Goal: Transaction & Acquisition: Book appointment/travel/reservation

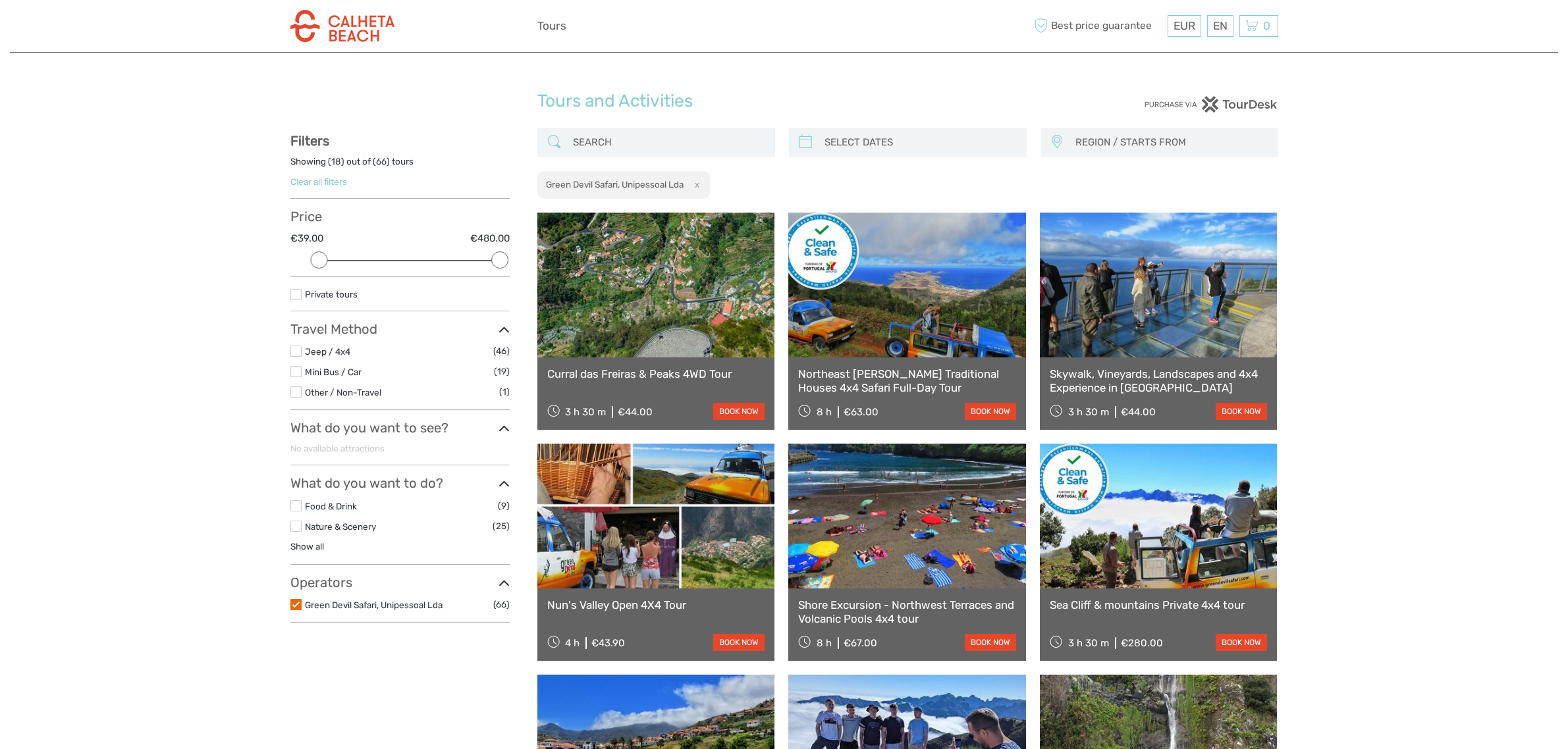
select select
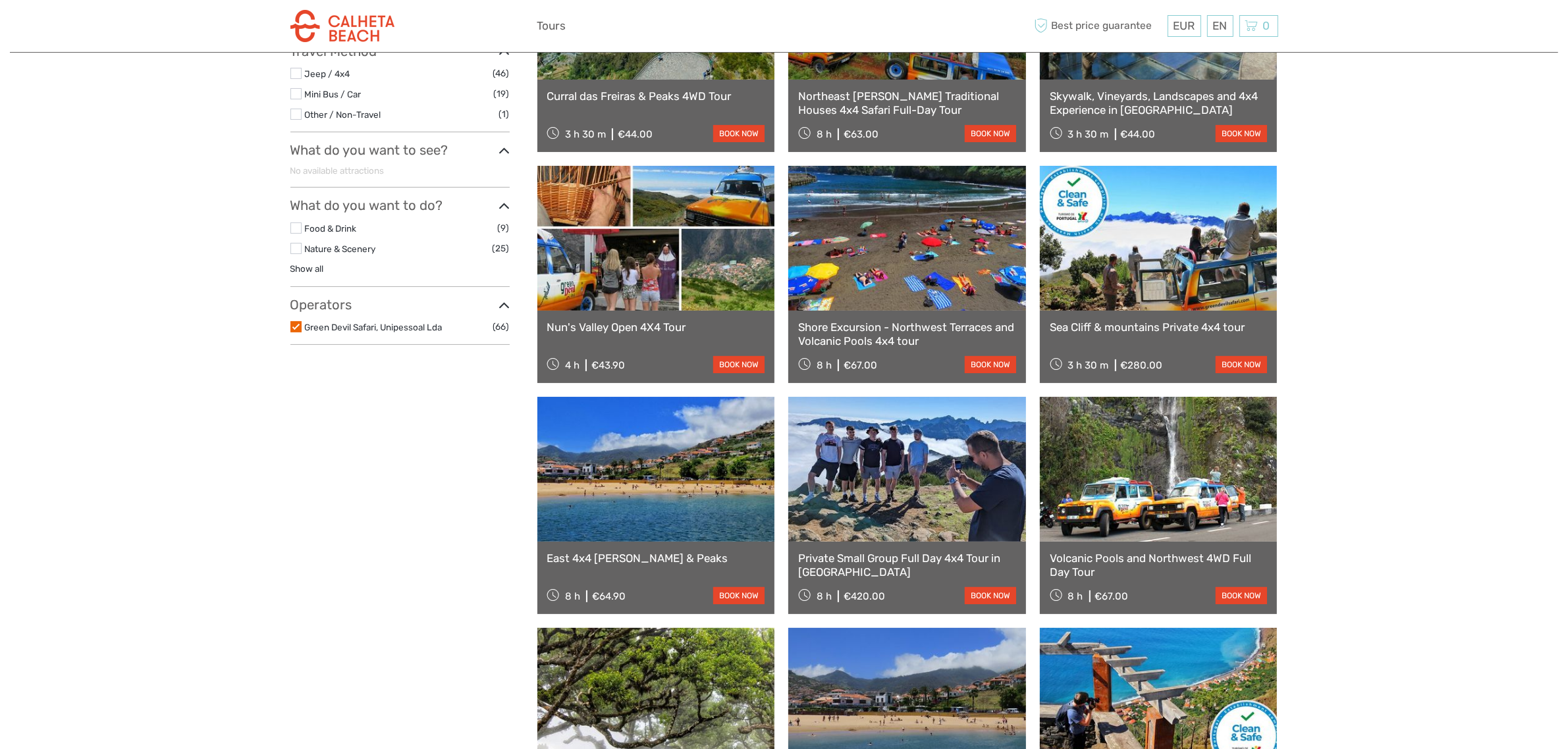
scroll to position [321, 0]
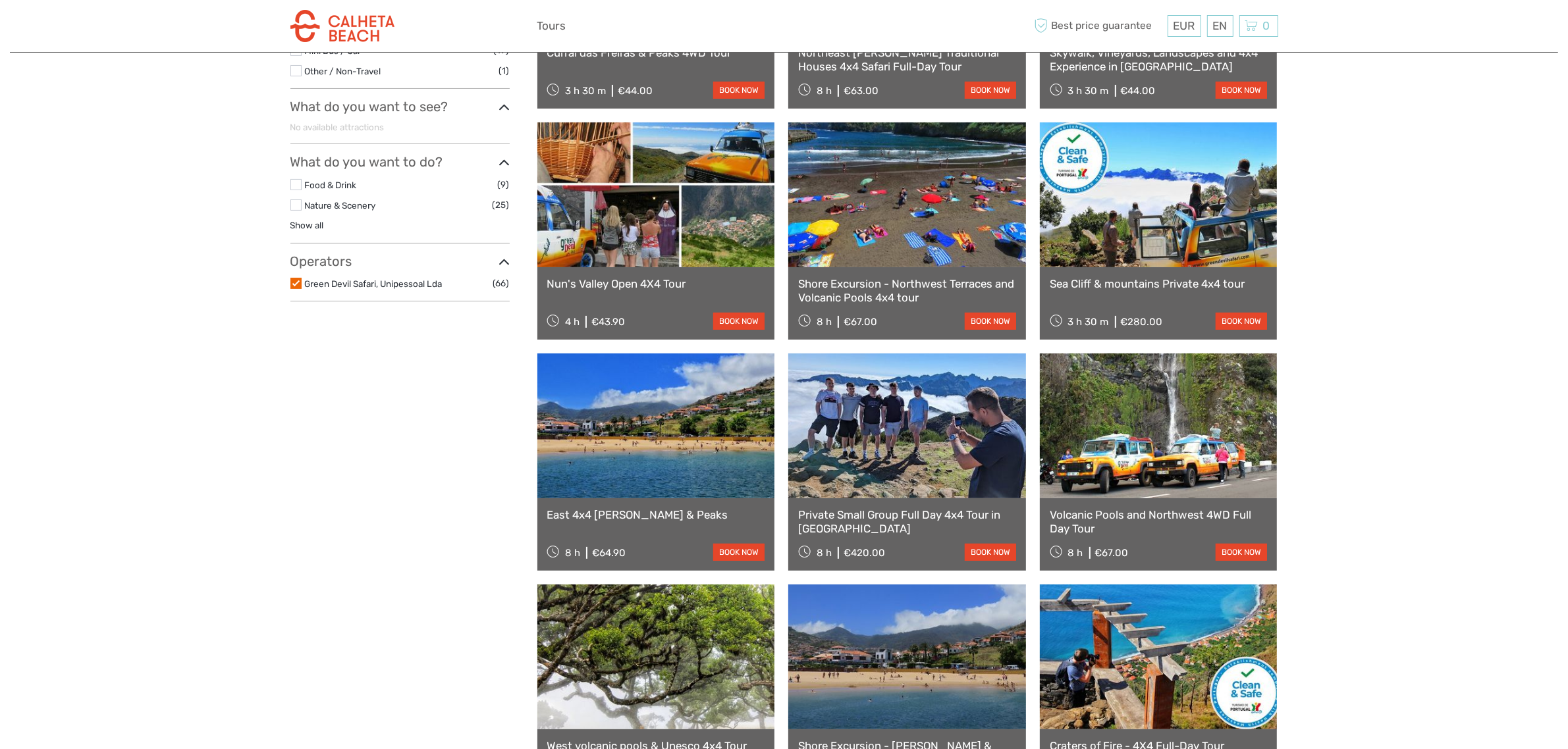
click at [1118, 452] on link at bounding box center [1158, 426] width 238 height 145
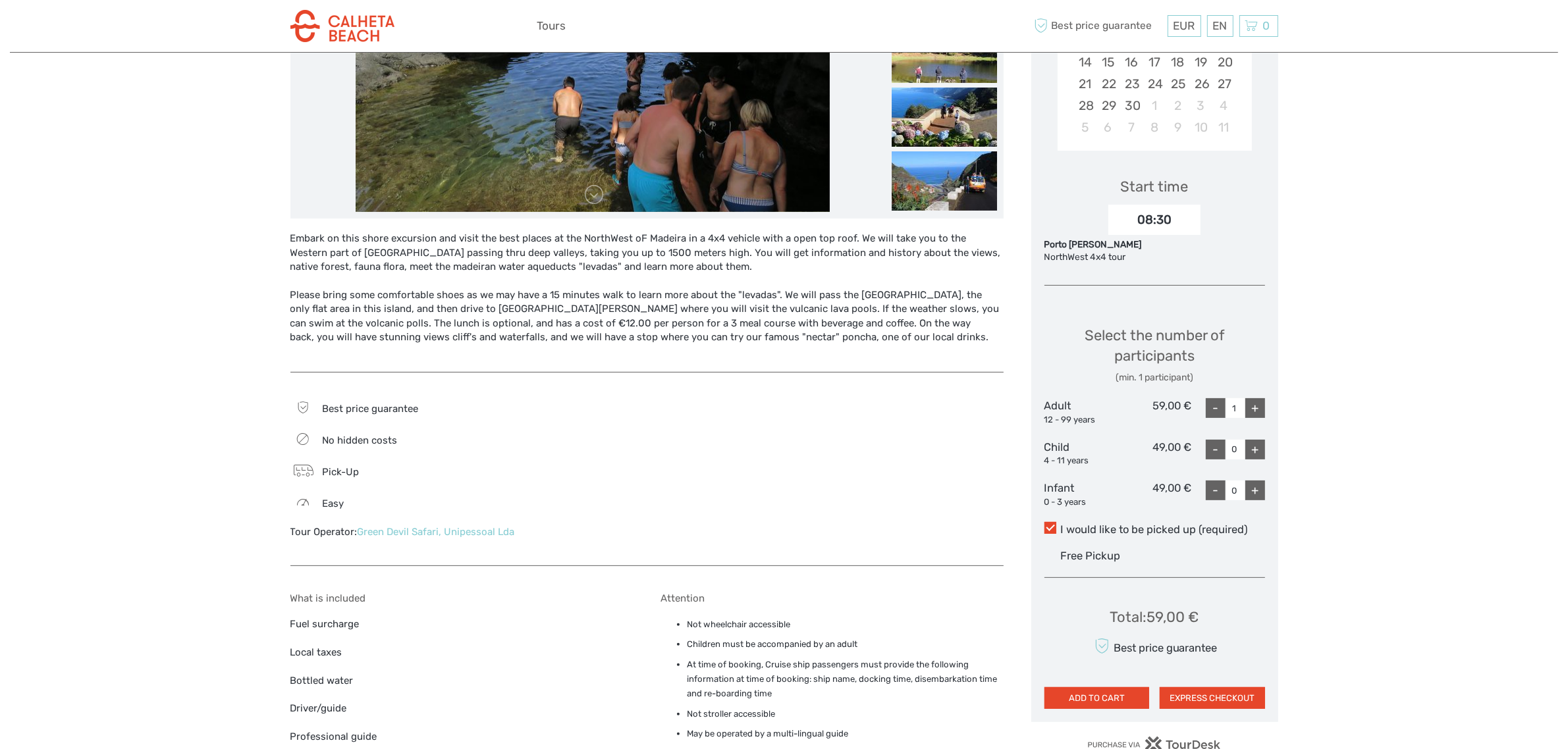
click at [1046, 531] on span at bounding box center [1050, 527] width 12 height 12
click at [1060, 525] on input "I would like to be picked up (required)" at bounding box center [1060, 525] width 0 height 0
click at [1046, 531] on span at bounding box center [1050, 527] width 12 height 12
click at [1060, 525] on input "I would like to be picked up (required)" at bounding box center [1060, 525] width 0 height 0
click at [1046, 531] on span at bounding box center [1050, 527] width 12 height 12
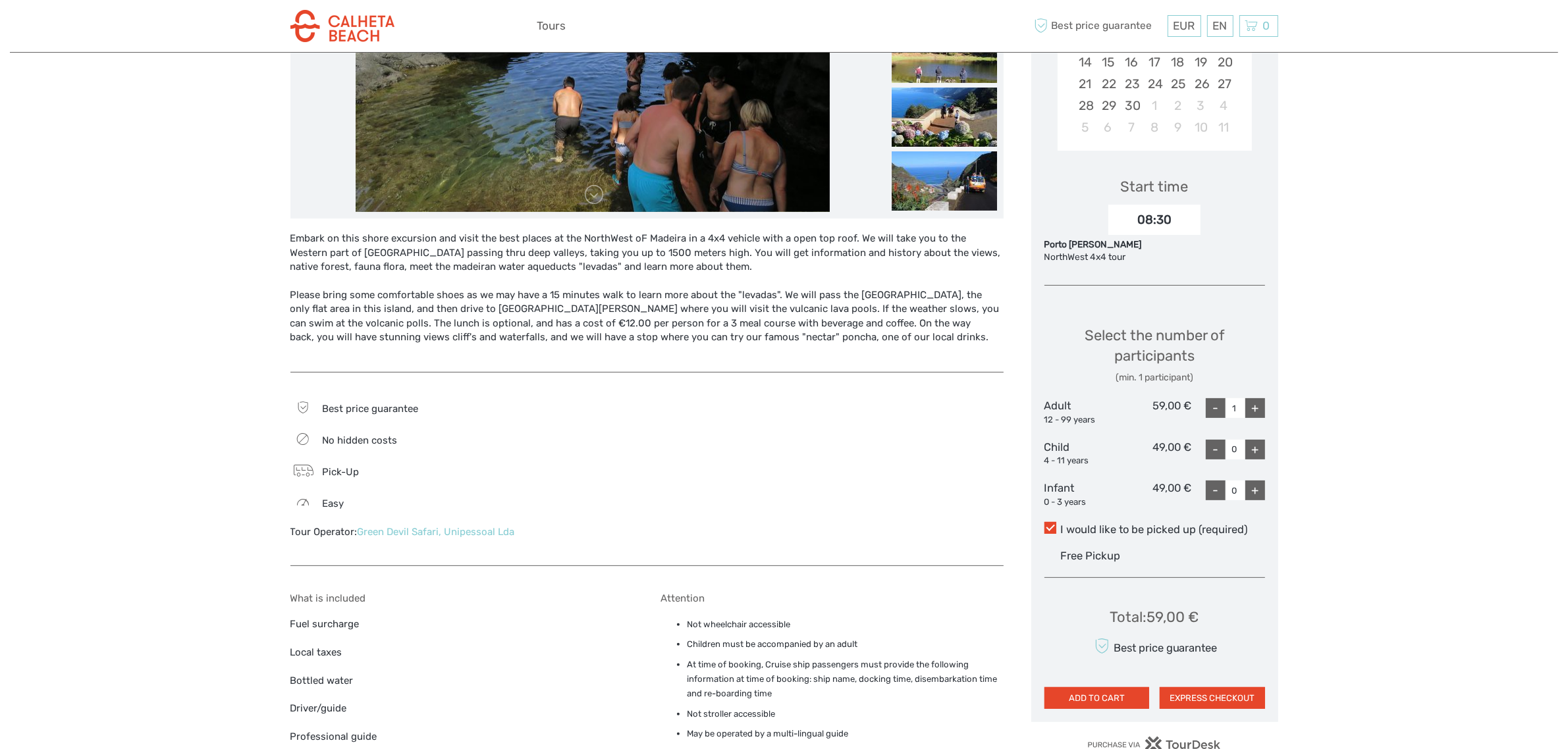
click at [1060, 525] on input "I would like to be picked up (required)" at bounding box center [1060, 525] width 0 height 0
click at [1250, 409] on div "+" at bounding box center [1255, 408] width 20 height 20
click at [1213, 410] on div "-" at bounding box center [1216, 408] width 20 height 20
type input "1"
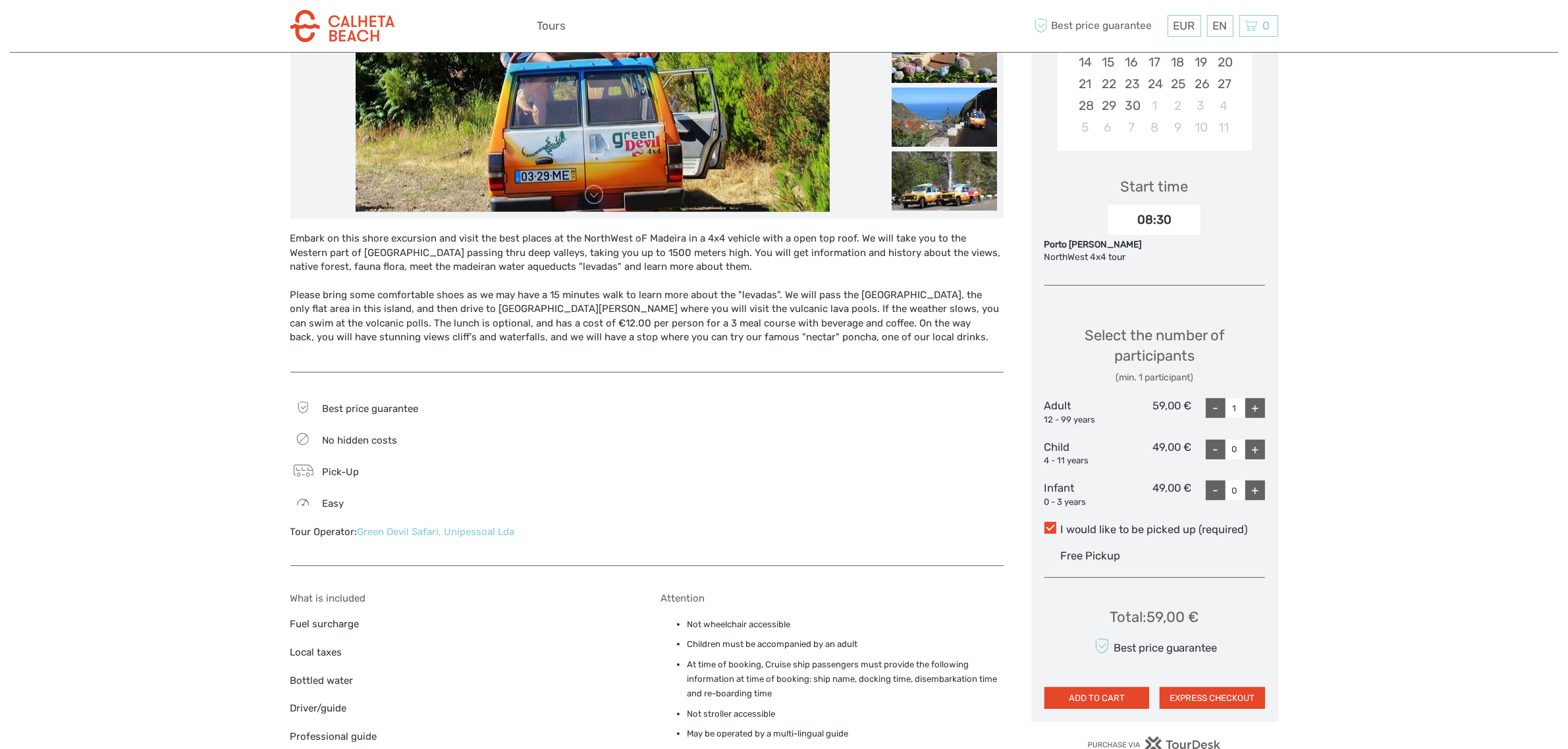
click at [1253, 495] on div "+" at bounding box center [1255, 490] width 20 height 20
click at [1217, 495] on div "-" at bounding box center [1216, 490] width 20 height 20
type input "0"
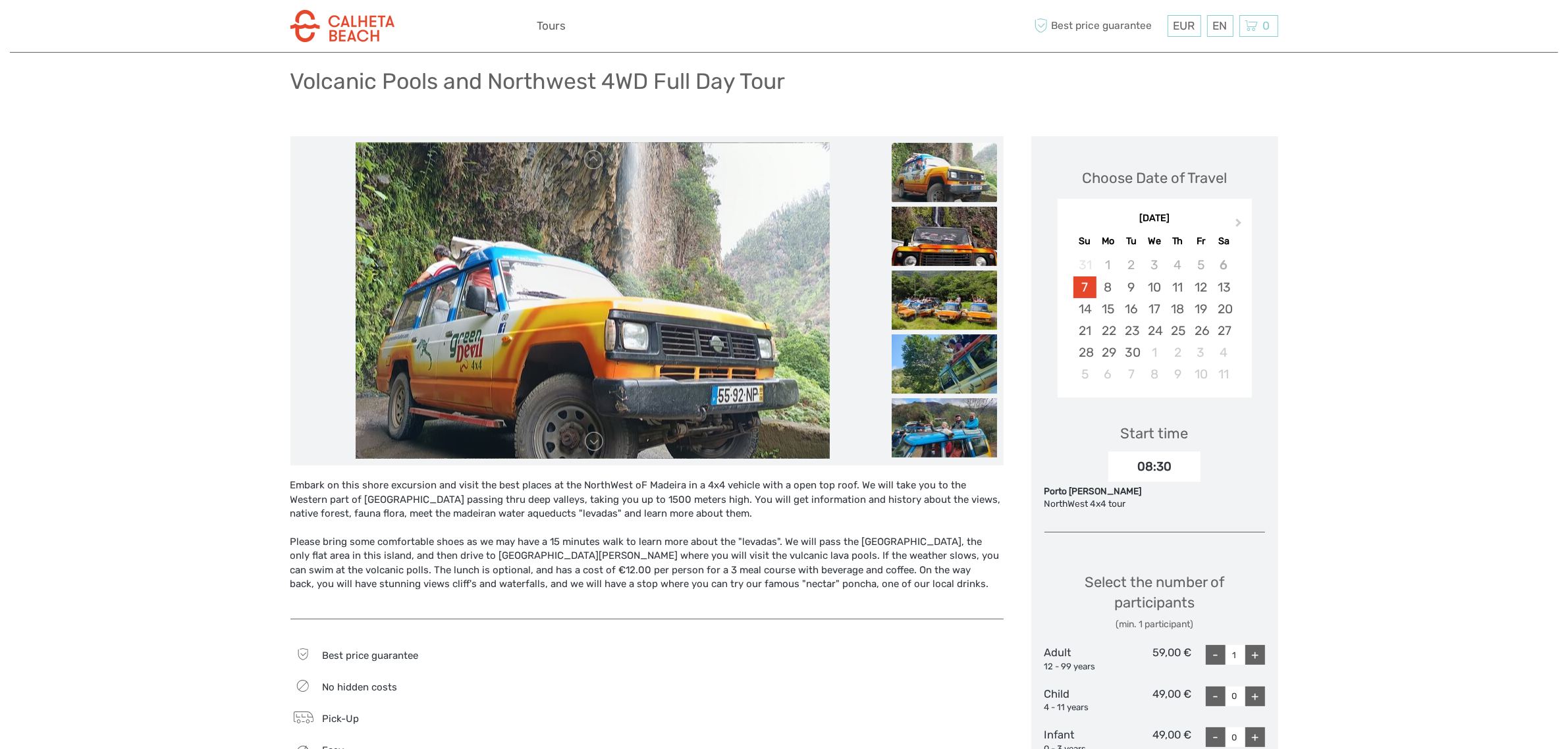
scroll to position [165, 0]
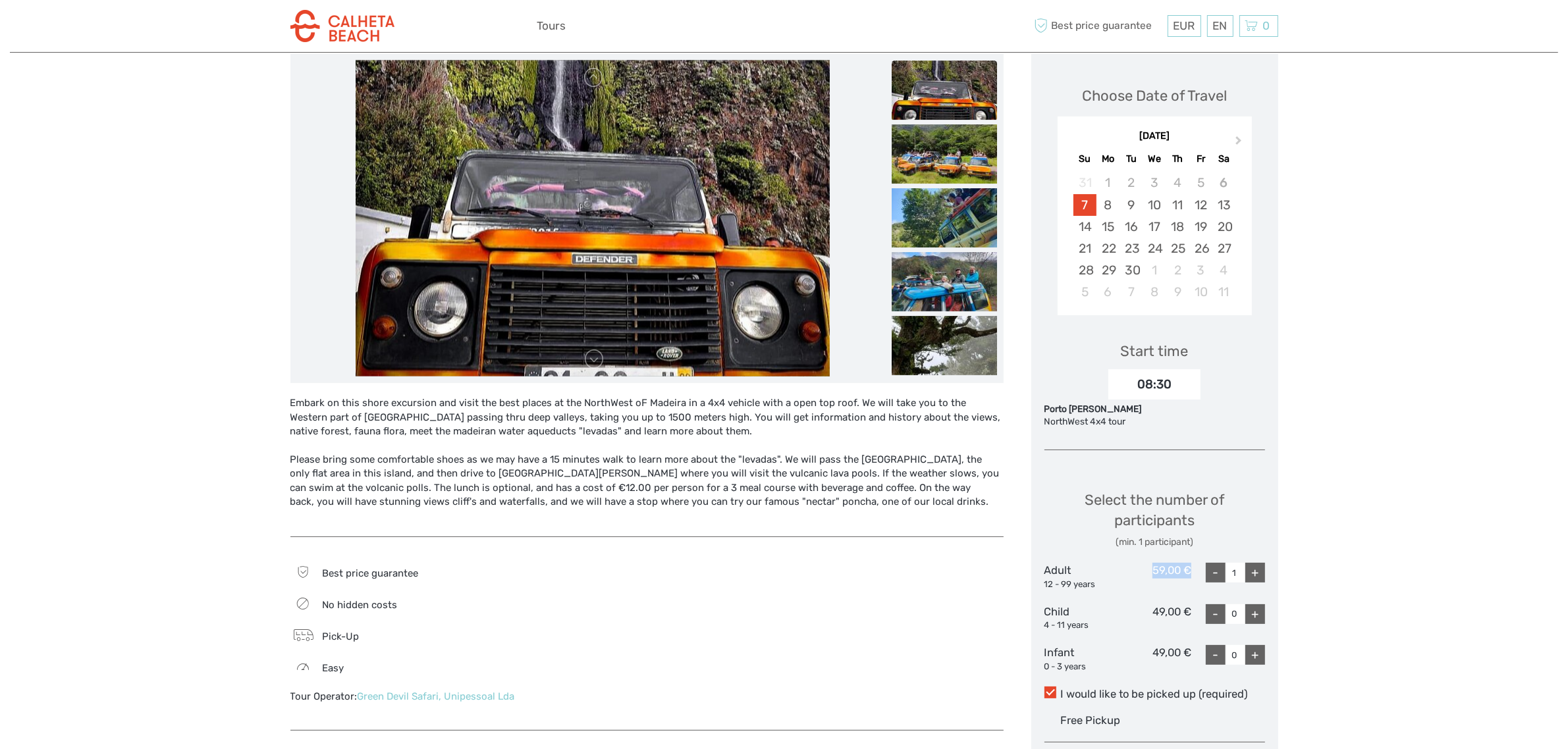
drag, startPoint x: 1147, startPoint y: 564, endPoint x: 1196, endPoint y: 566, distance: 49.0
click at [1196, 566] on div "Adult 12 - 99 years 59,00 € - 1 +" at bounding box center [1155, 576] width 221 height 28
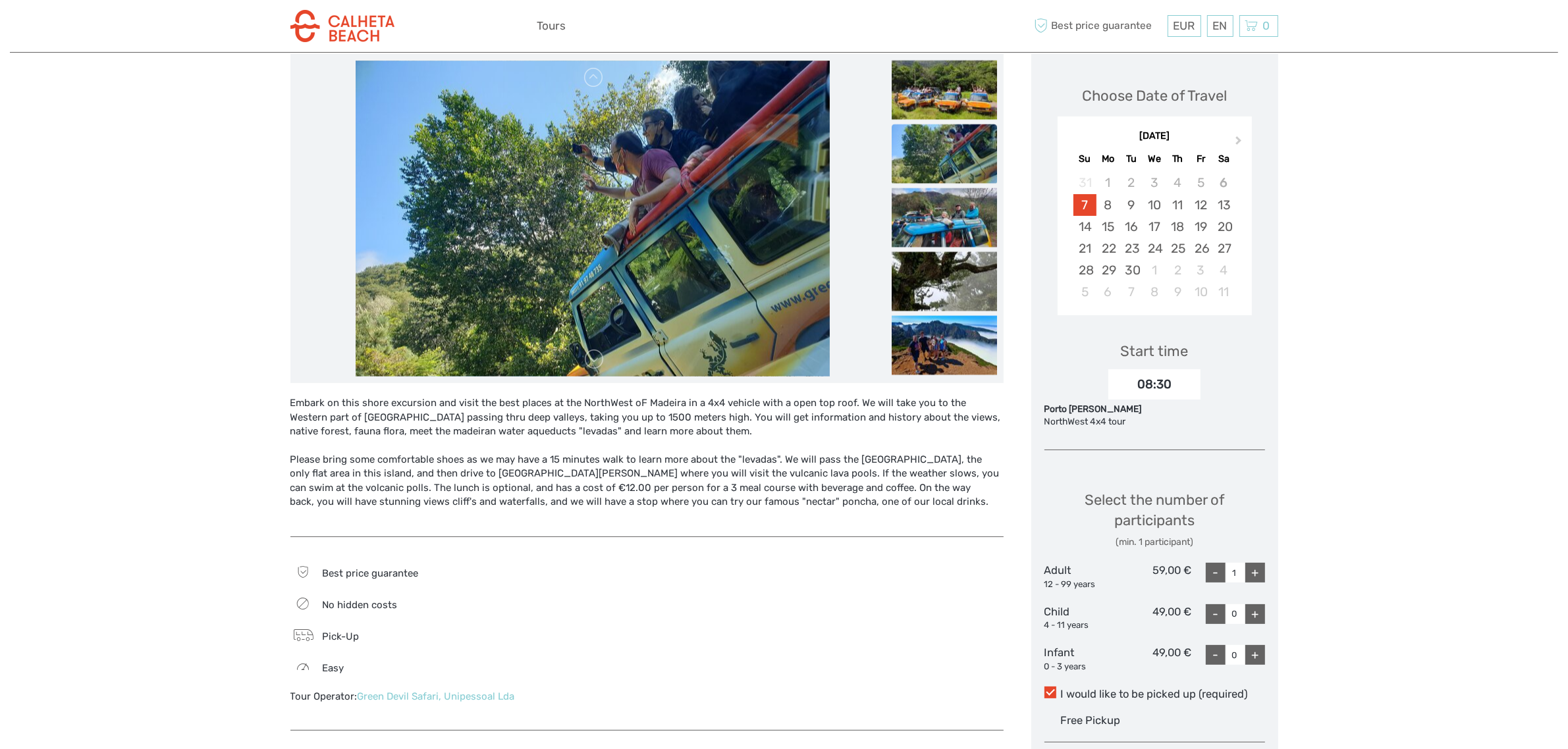
click at [1083, 581] on div "12 - 99 years" at bounding box center [1081, 585] width 74 height 13
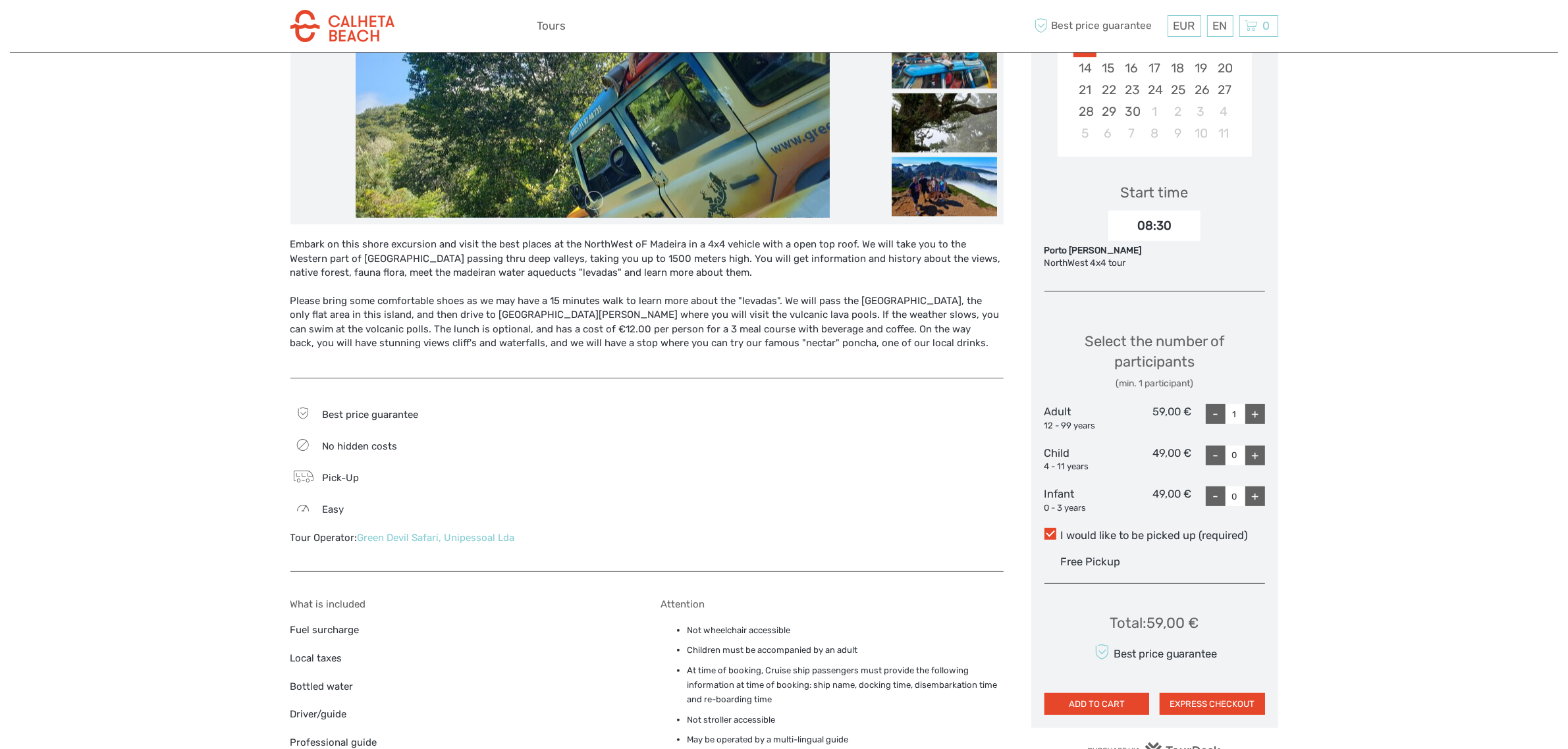
scroll to position [329, 0]
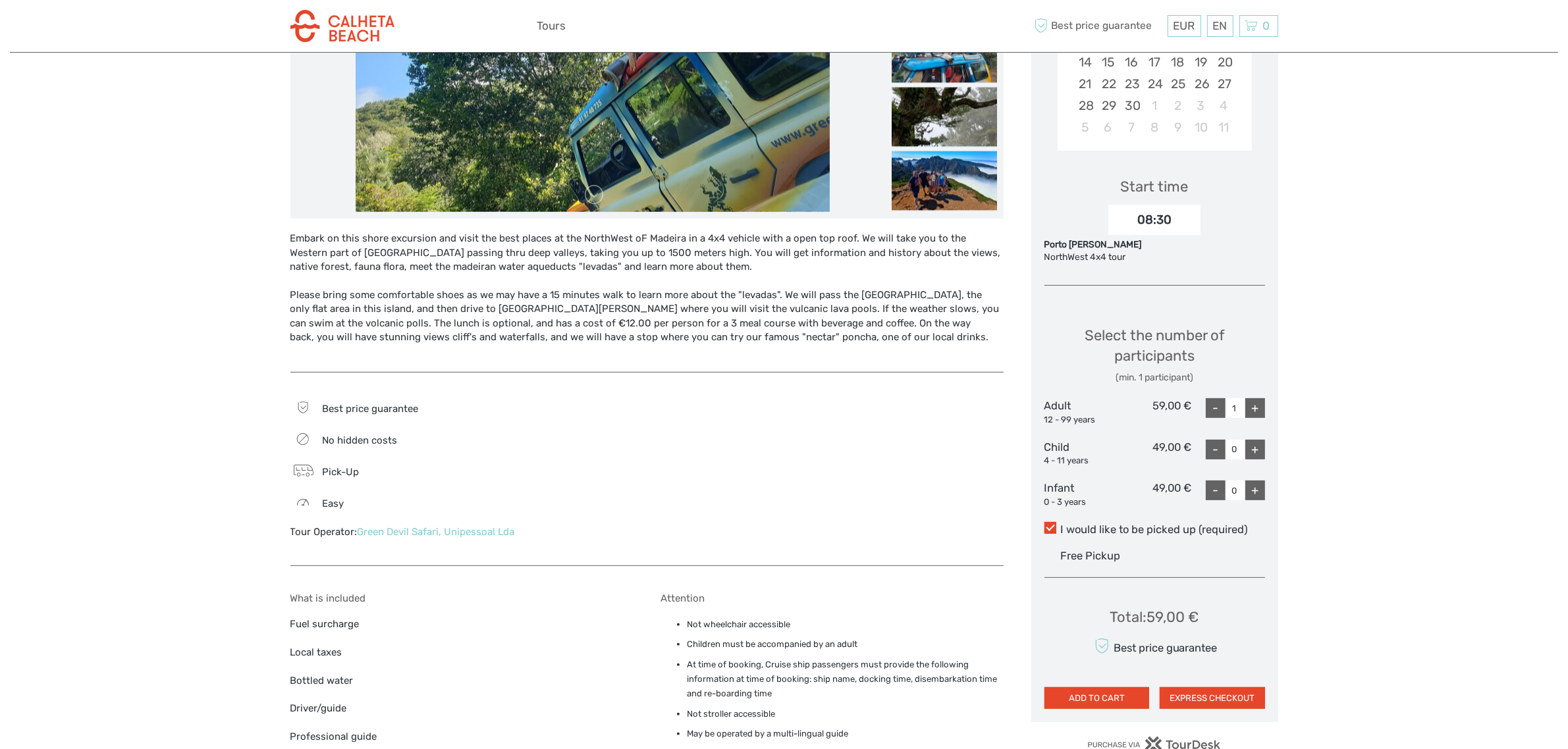
click at [1052, 528] on span at bounding box center [1050, 527] width 12 height 12
click at [1060, 525] on input "I would like to be picked up (required)" at bounding box center [1060, 525] width 0 height 0
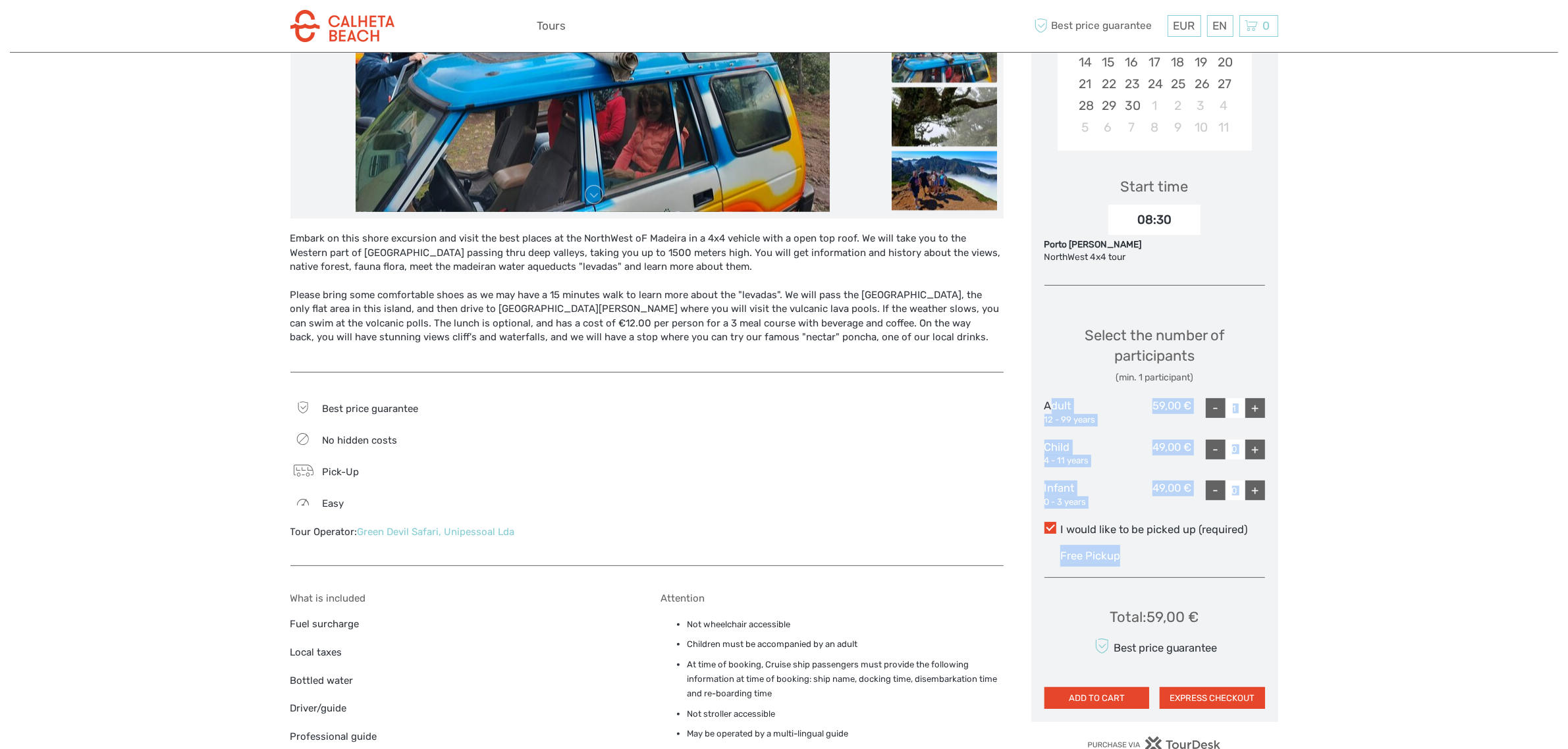
drag, startPoint x: 1129, startPoint y: 555, endPoint x: 1048, endPoint y: 393, distance: 181.1
click at [1048, 393] on div "Choose Date of Travel Next Month [DATE] Su Mo Tu We Th Fr Sa 31 1 2 3 4 5 6 7 8…" at bounding box center [1155, 306] width 247 height 833
click at [1115, 430] on div "Select the number of participants (min. 1 participant) Adult 12 - 99 years 59,0…" at bounding box center [1155, 411] width 221 height 209
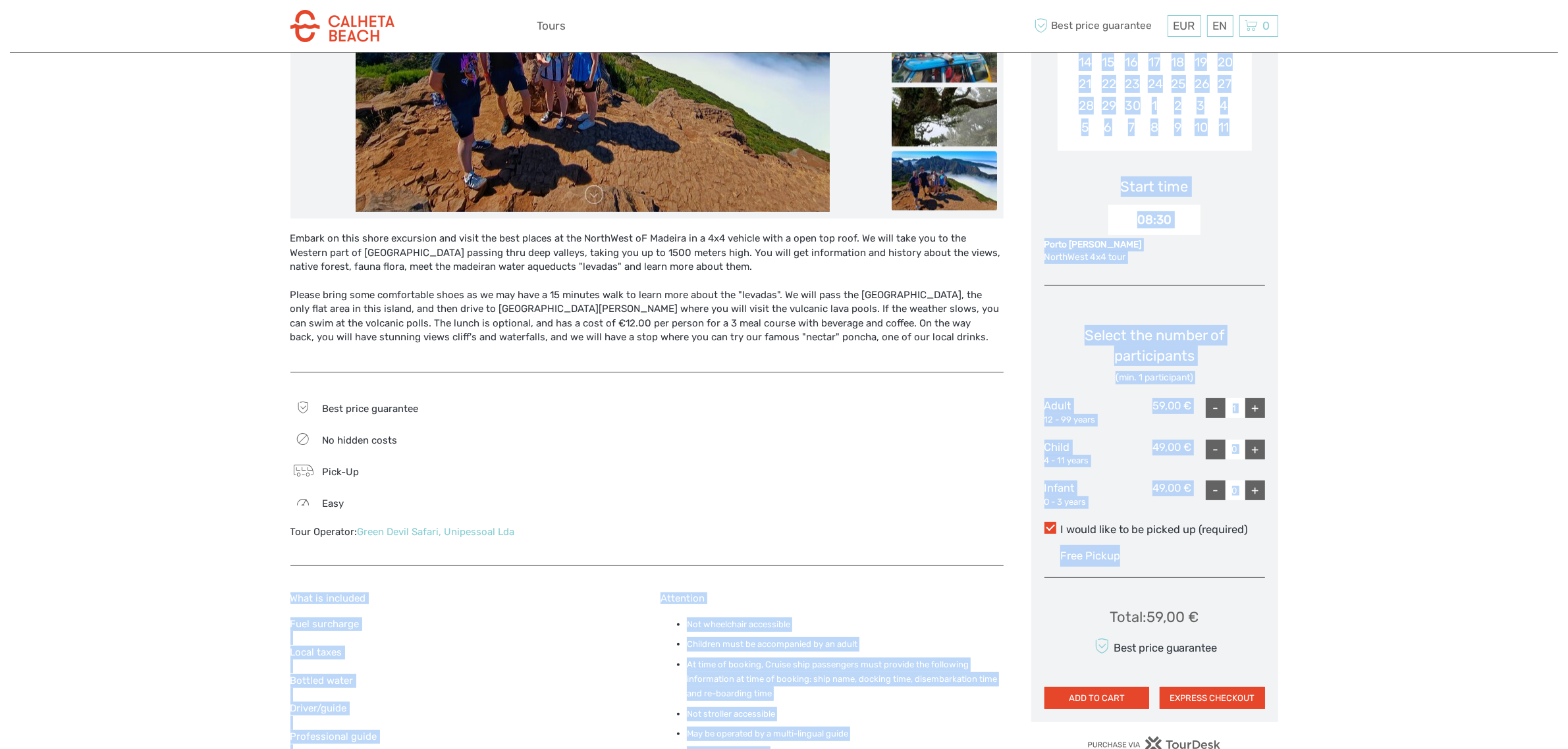
drag, startPoint x: 1128, startPoint y: 561, endPoint x: 1029, endPoint y: 403, distance: 186.5
click at [1029, 403] on div "Best price guarantee No hidden costs Pick-Up Easy Tour Operator:" at bounding box center [784, 482] width 988 height 1185
click at [1038, 427] on div "Choose Date of Travel Next Month [DATE] Su Mo Tu We Th Fr Sa 31 1 2 3 4 5 6 7 8…" at bounding box center [1155, 306] width 247 height 833
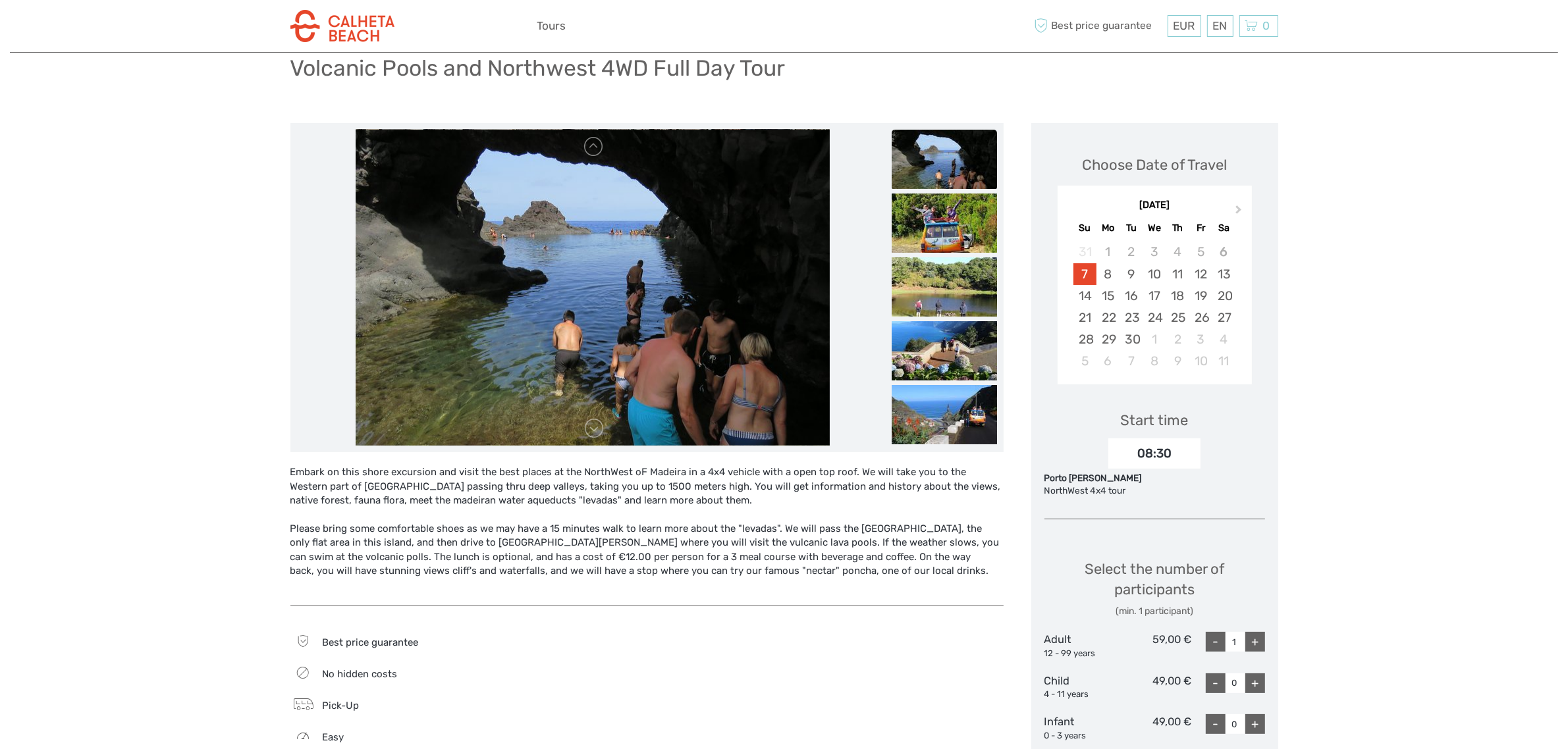
scroll to position [82, 0]
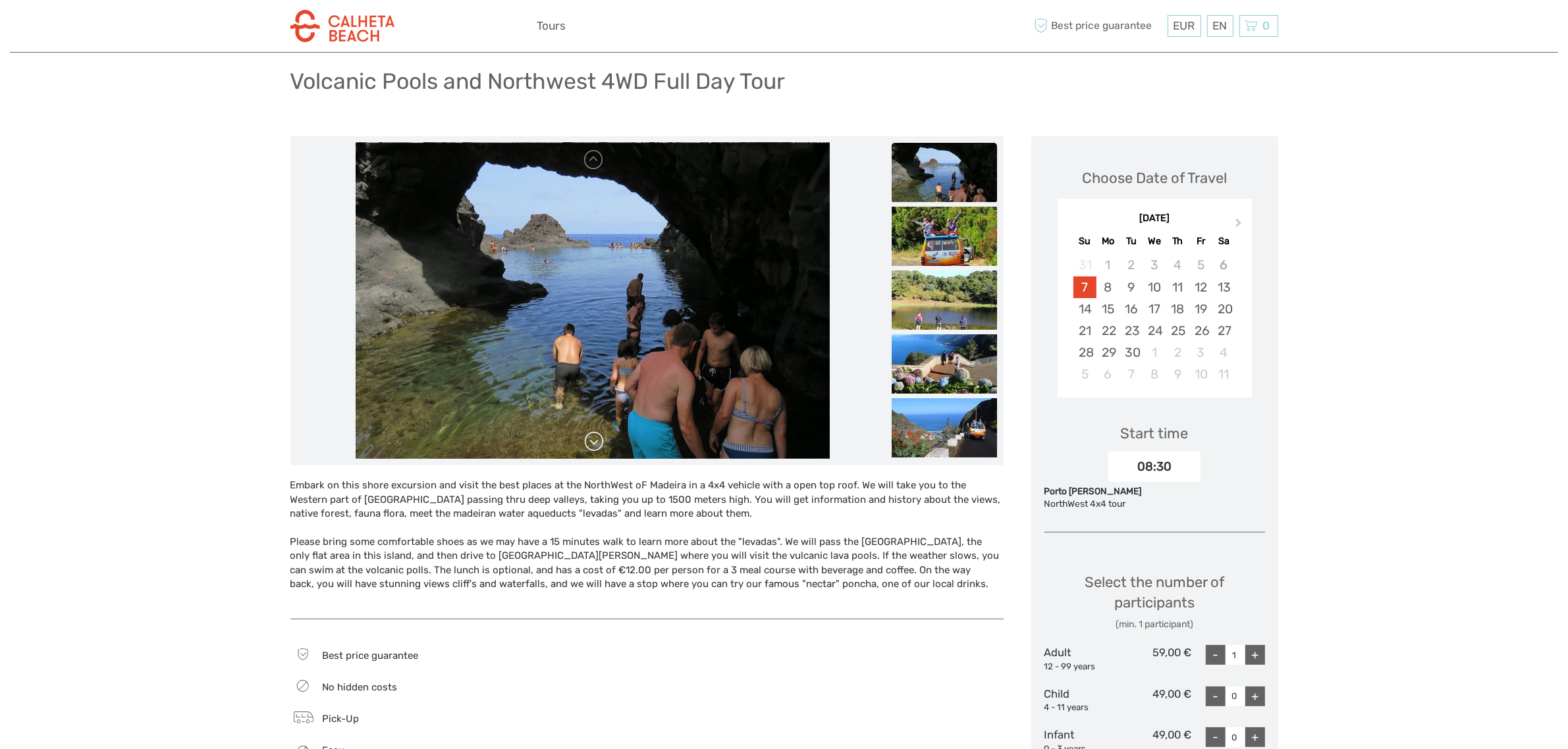
click at [590, 451] on link at bounding box center [594, 441] width 21 height 21
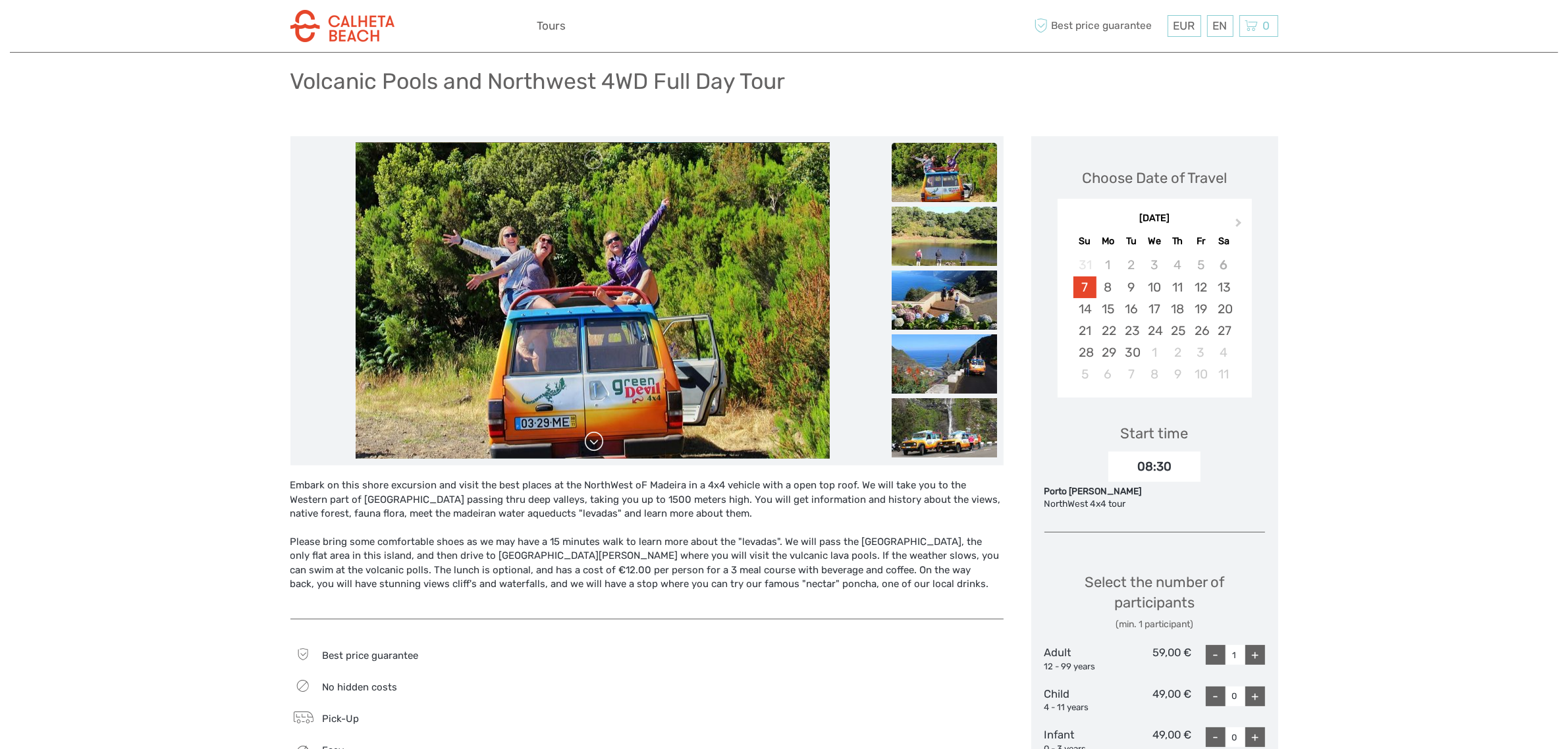
click at [594, 451] on link at bounding box center [594, 441] width 21 height 21
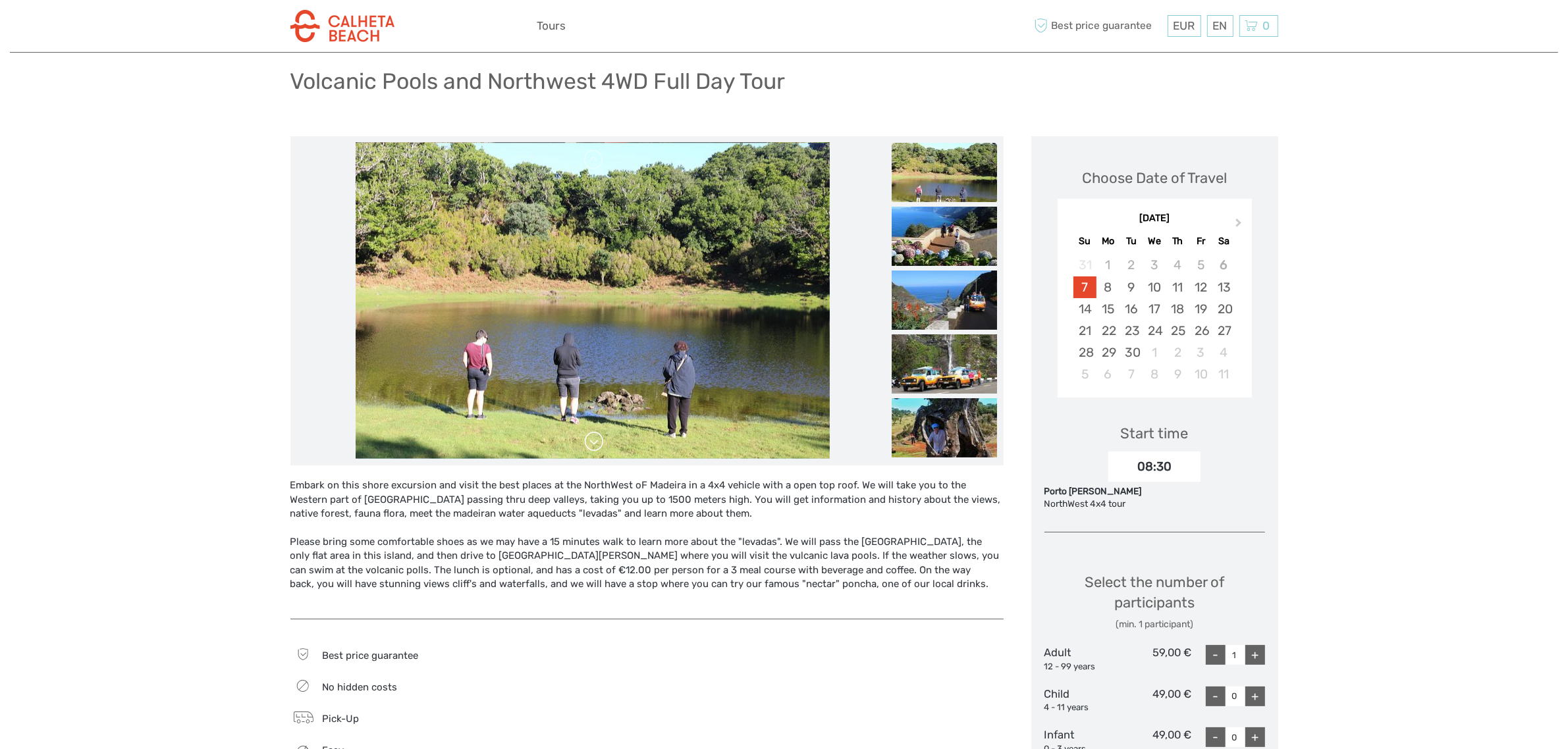
click at [594, 451] on link at bounding box center [594, 441] width 21 height 21
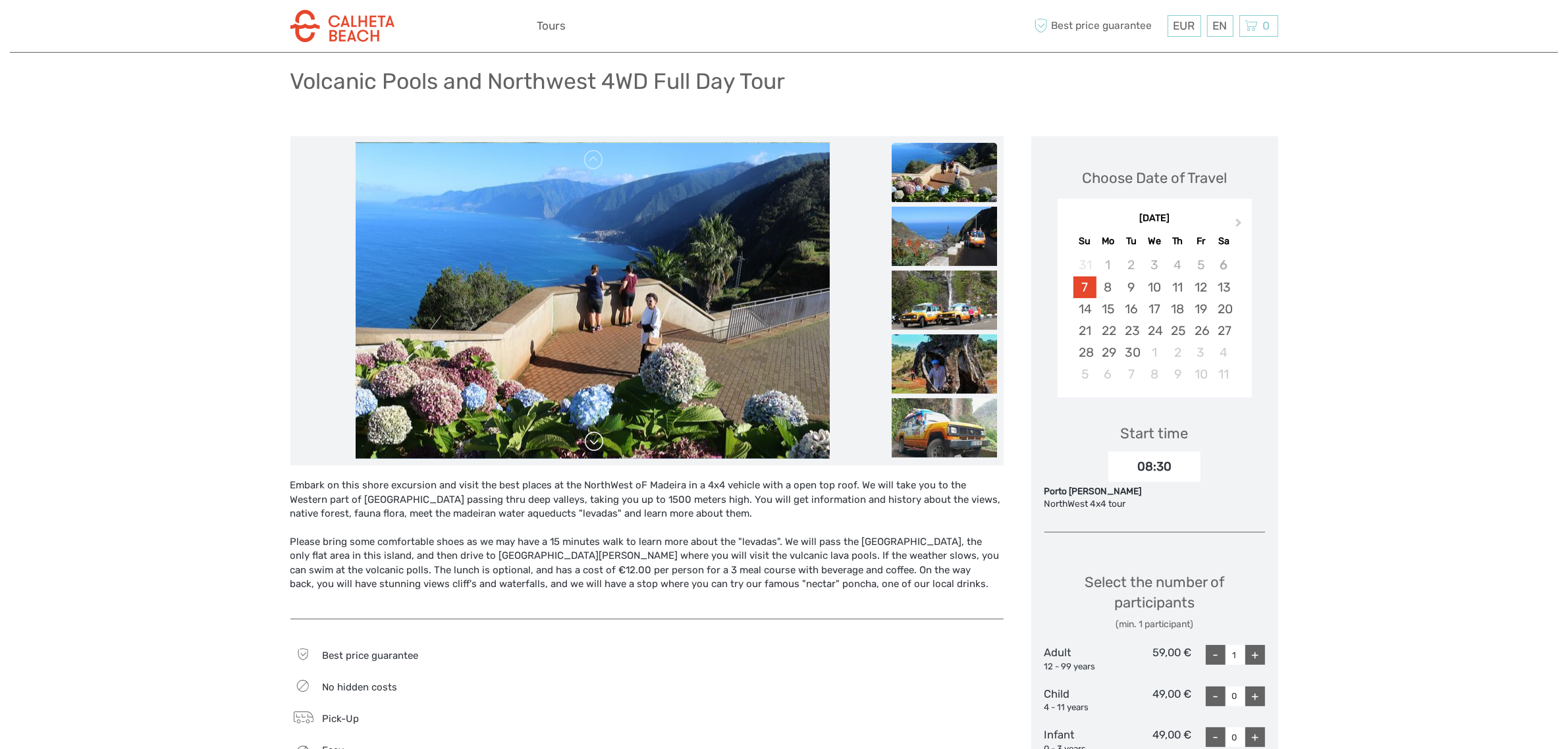
click at [594, 451] on link at bounding box center [594, 441] width 21 height 21
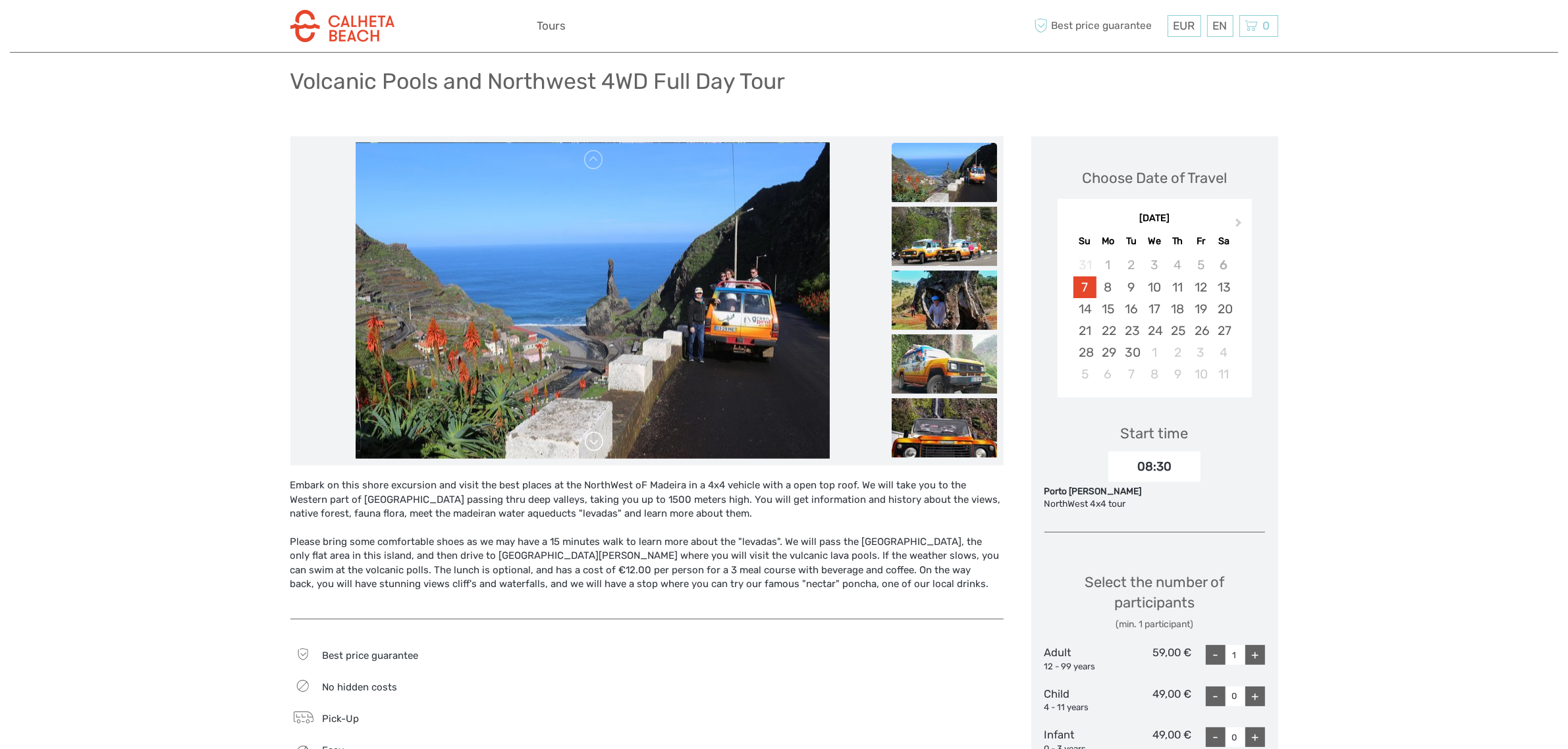
click at [596, 451] on link at bounding box center [594, 441] width 21 height 21
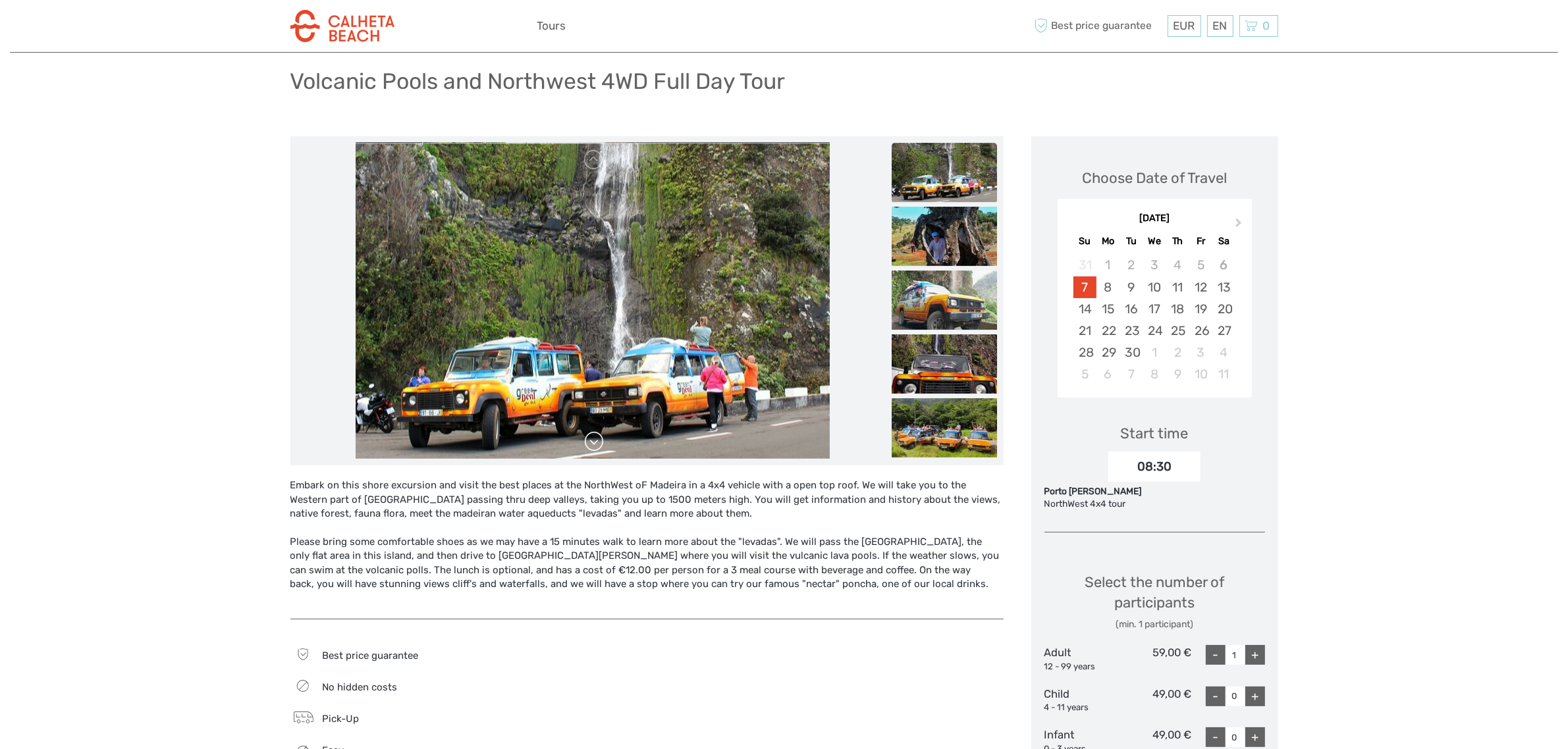
click at [597, 451] on link at bounding box center [594, 441] width 21 height 21
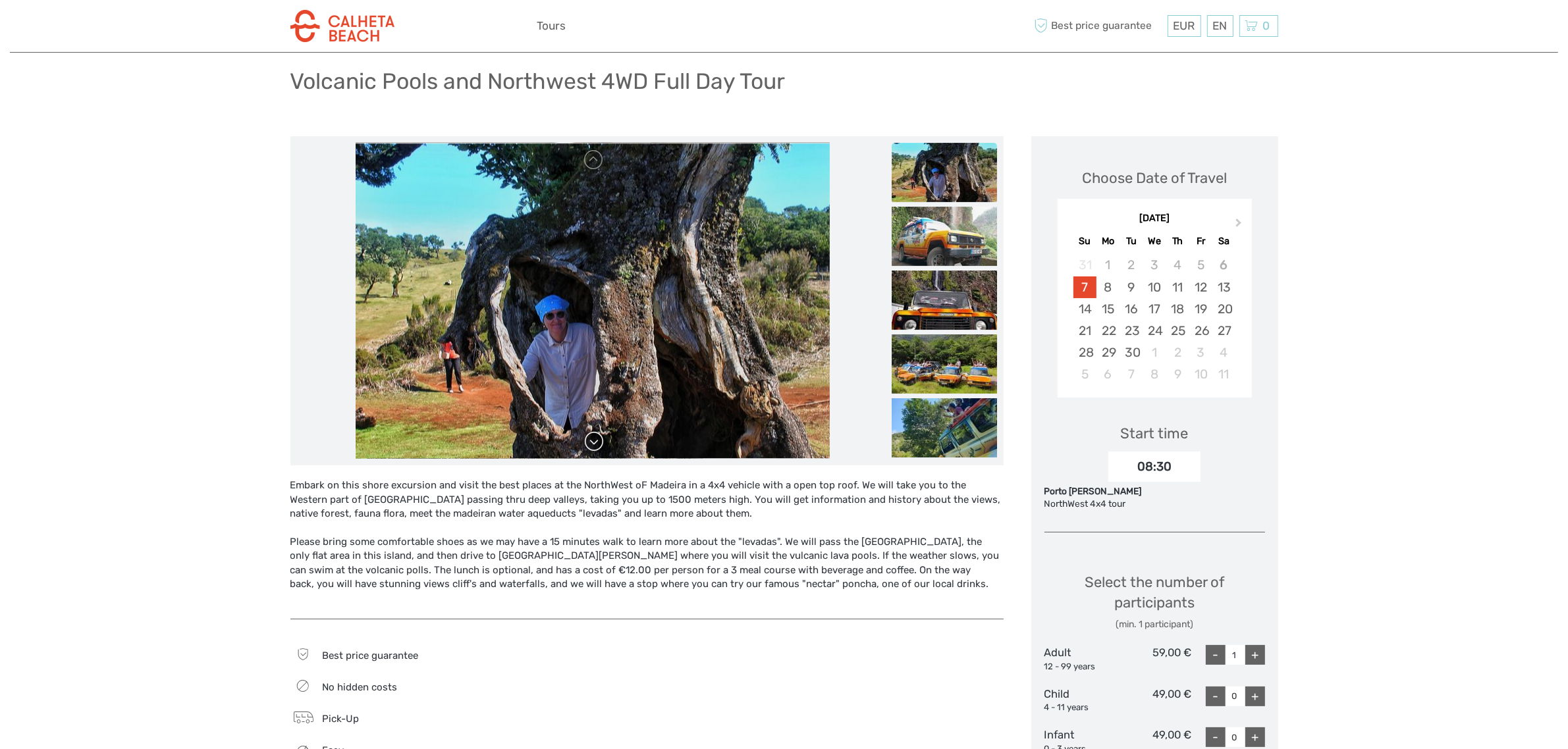
click at [598, 451] on link at bounding box center [594, 441] width 21 height 21
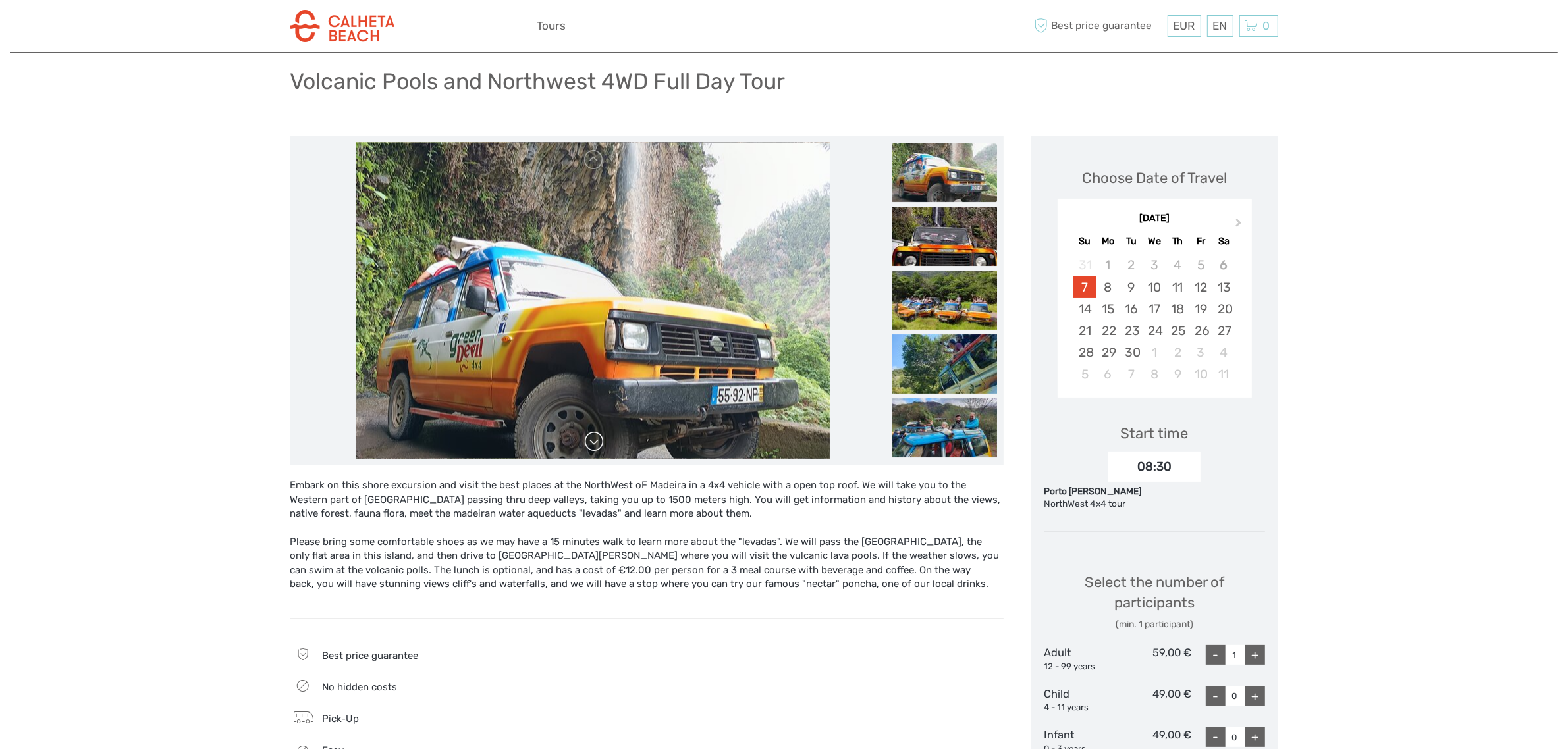
click at [598, 451] on link at bounding box center [594, 441] width 21 height 21
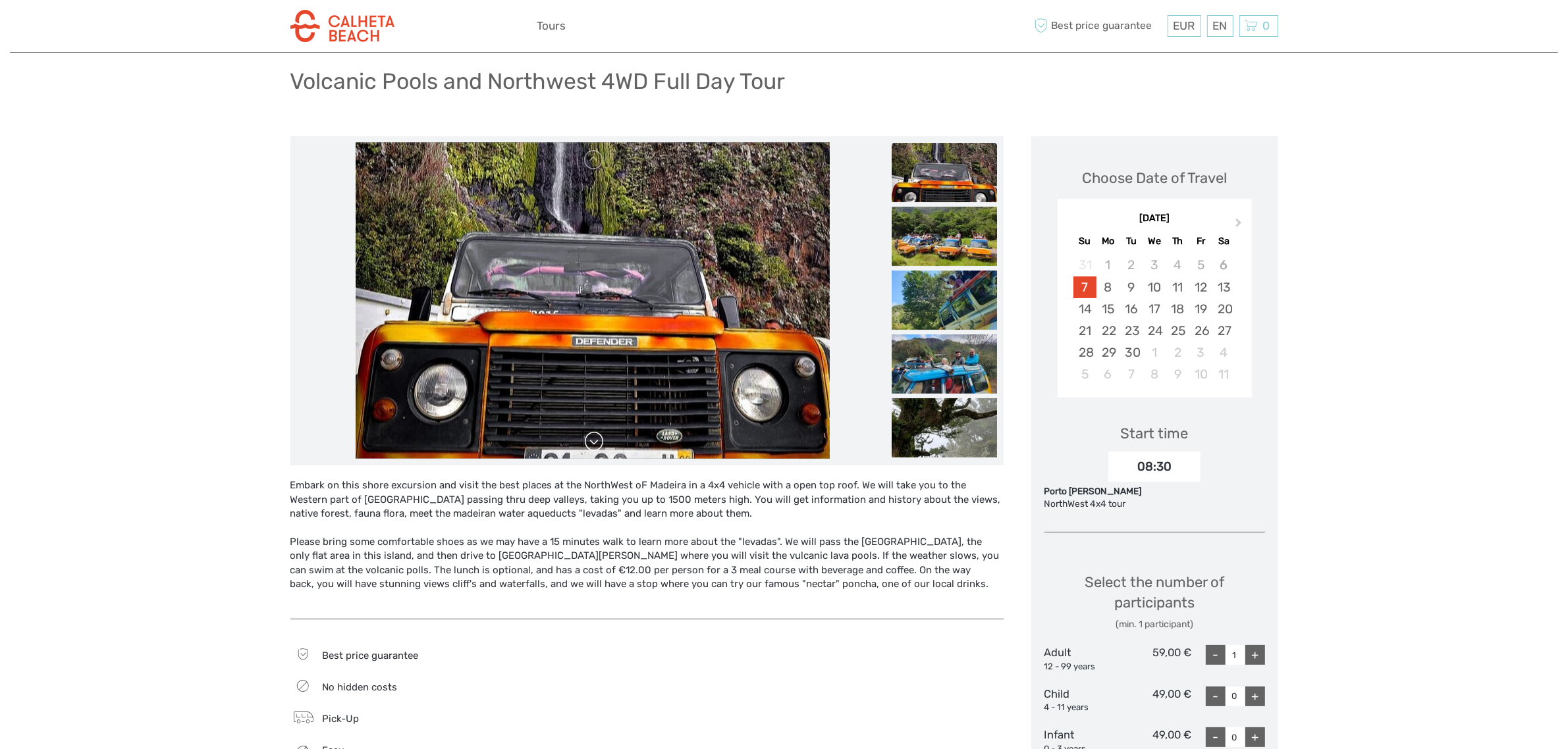
click at [598, 451] on link at bounding box center [594, 441] width 21 height 21
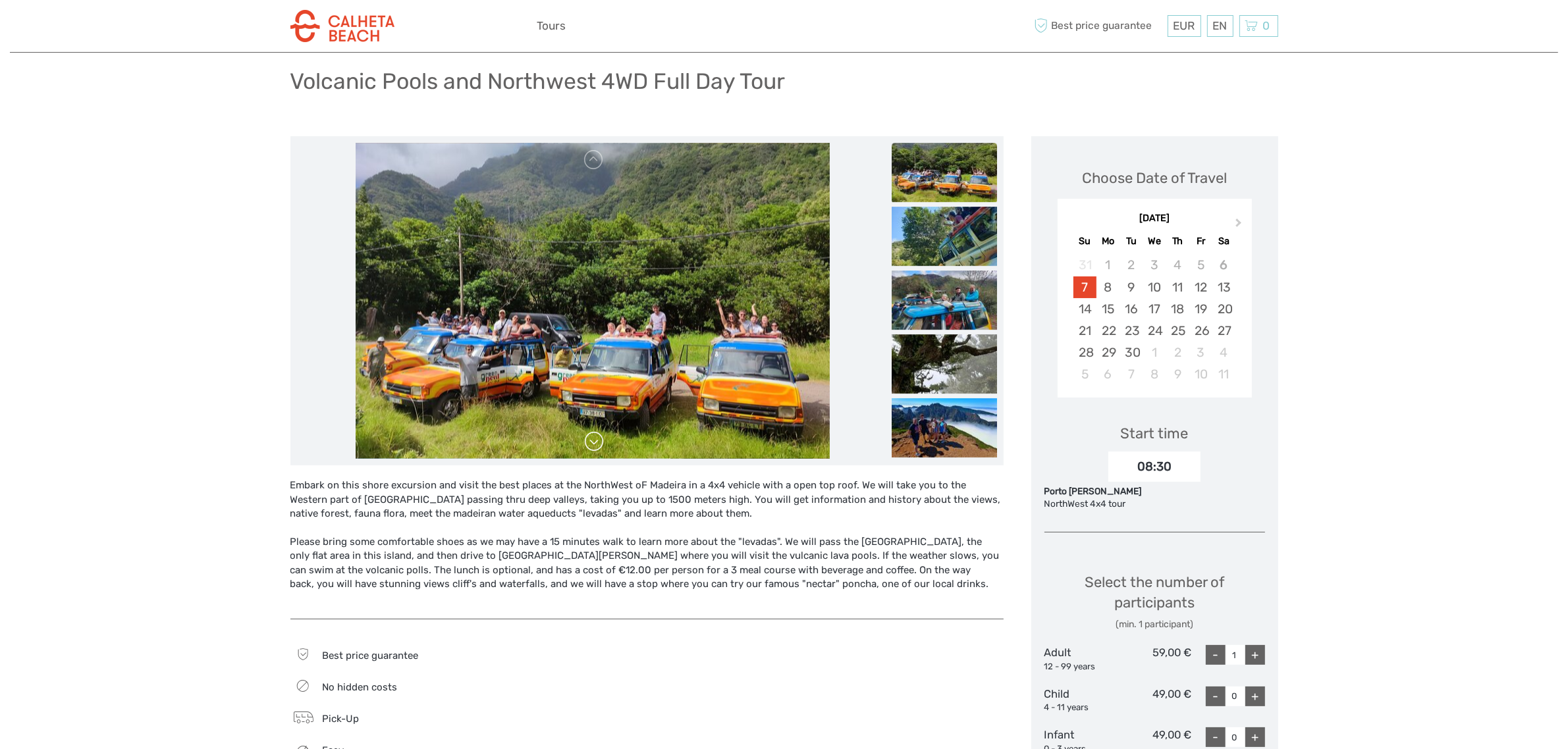
click at [598, 451] on link at bounding box center [594, 441] width 21 height 21
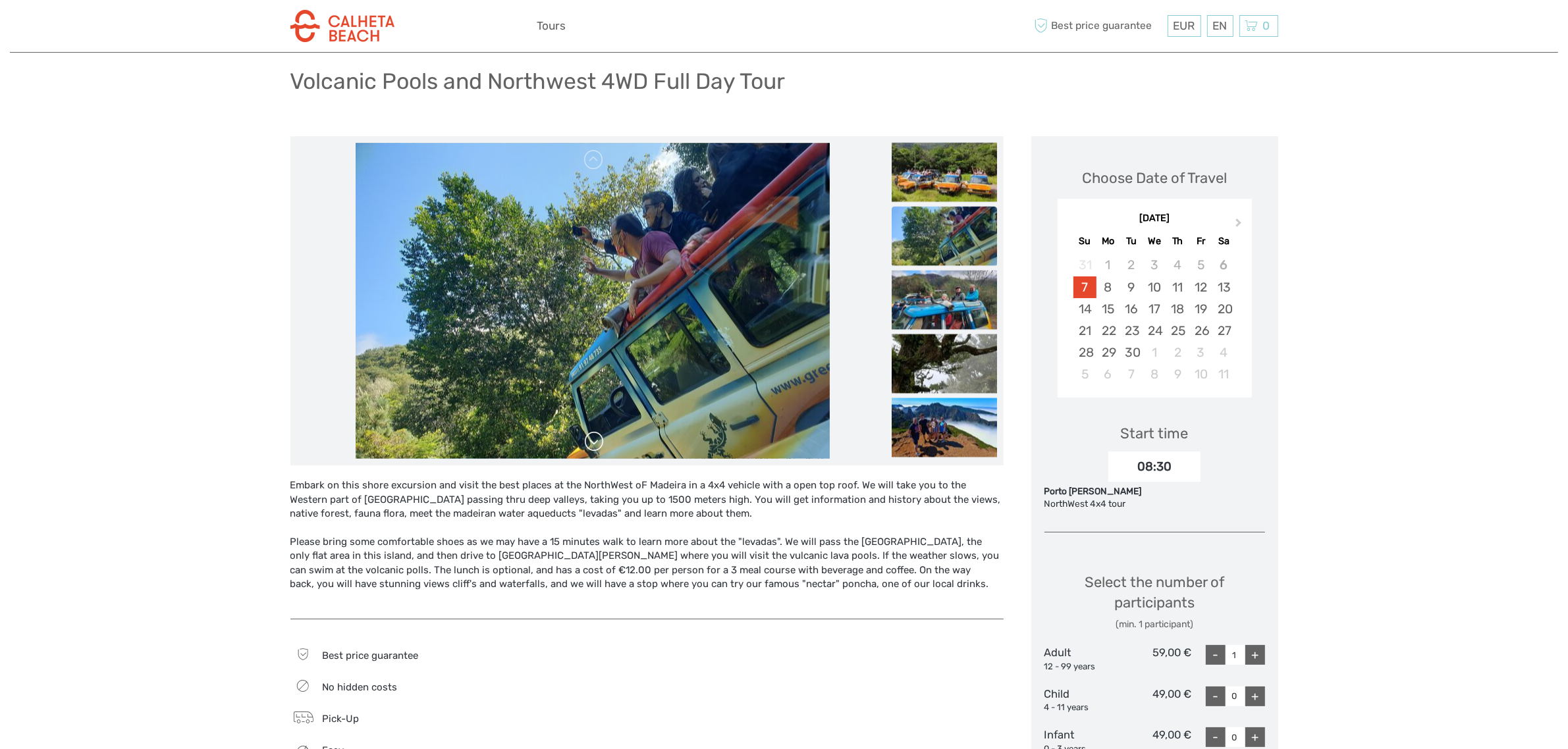
click at [598, 451] on link at bounding box center [594, 441] width 21 height 21
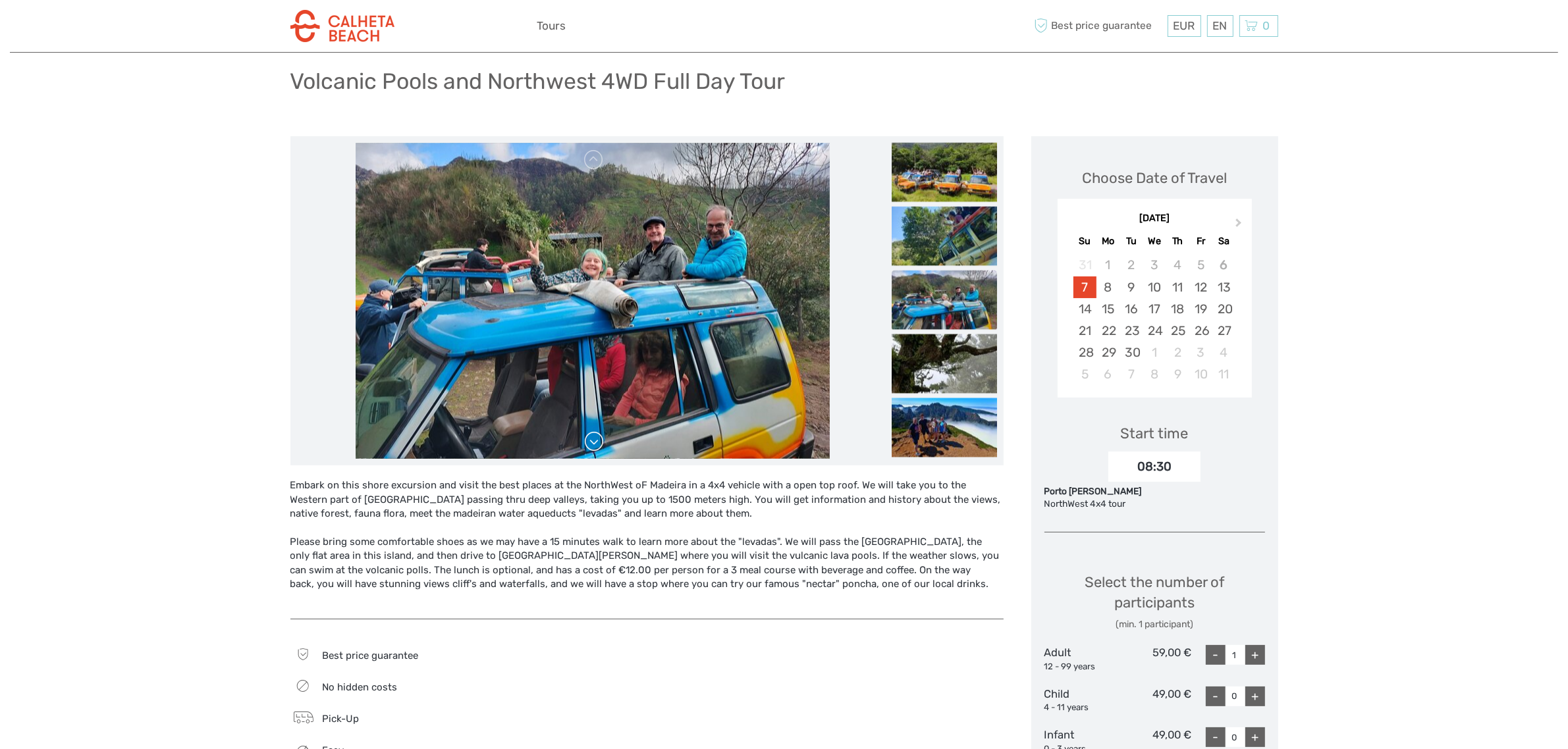
click at [598, 451] on link at bounding box center [594, 441] width 21 height 21
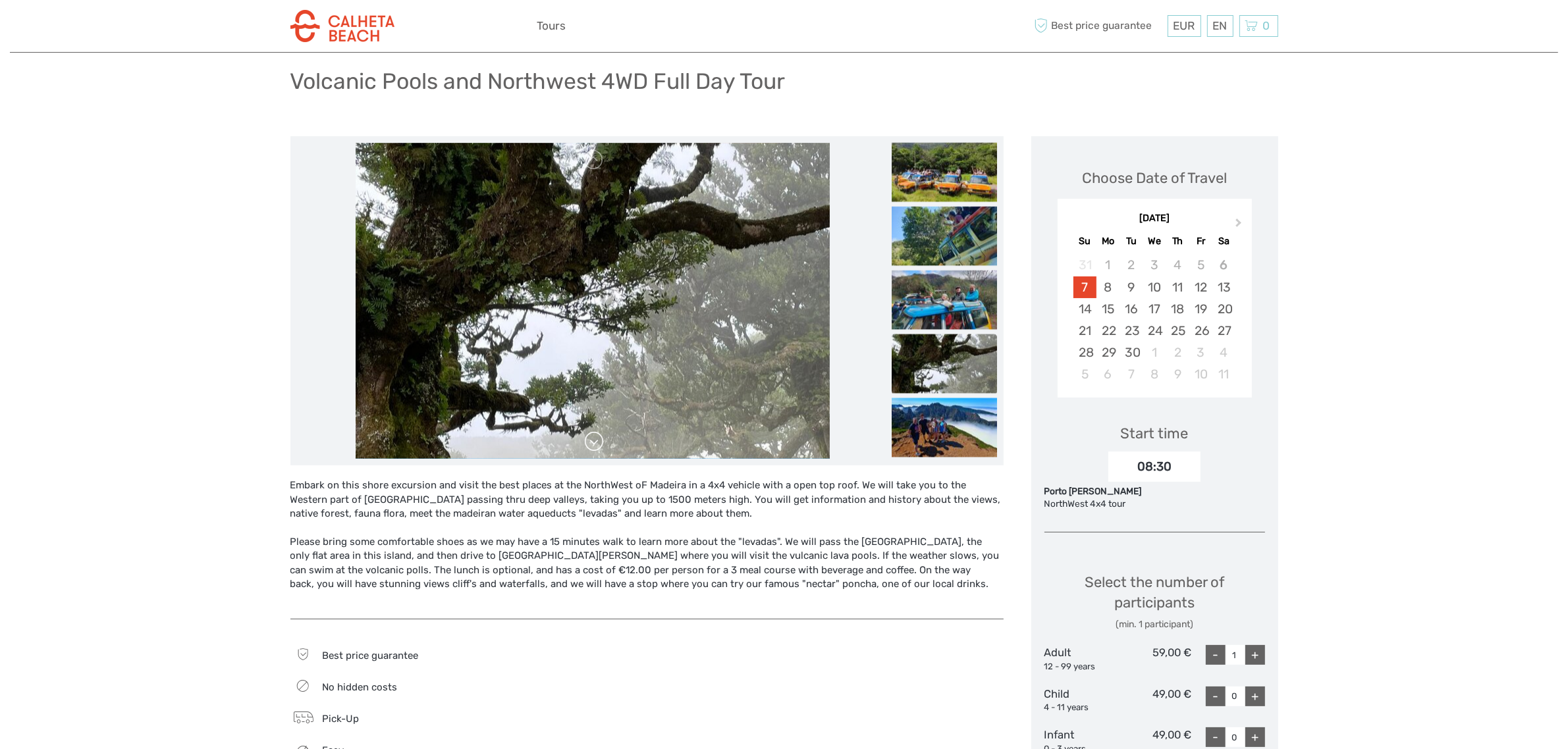
click at [598, 451] on link at bounding box center [594, 441] width 21 height 21
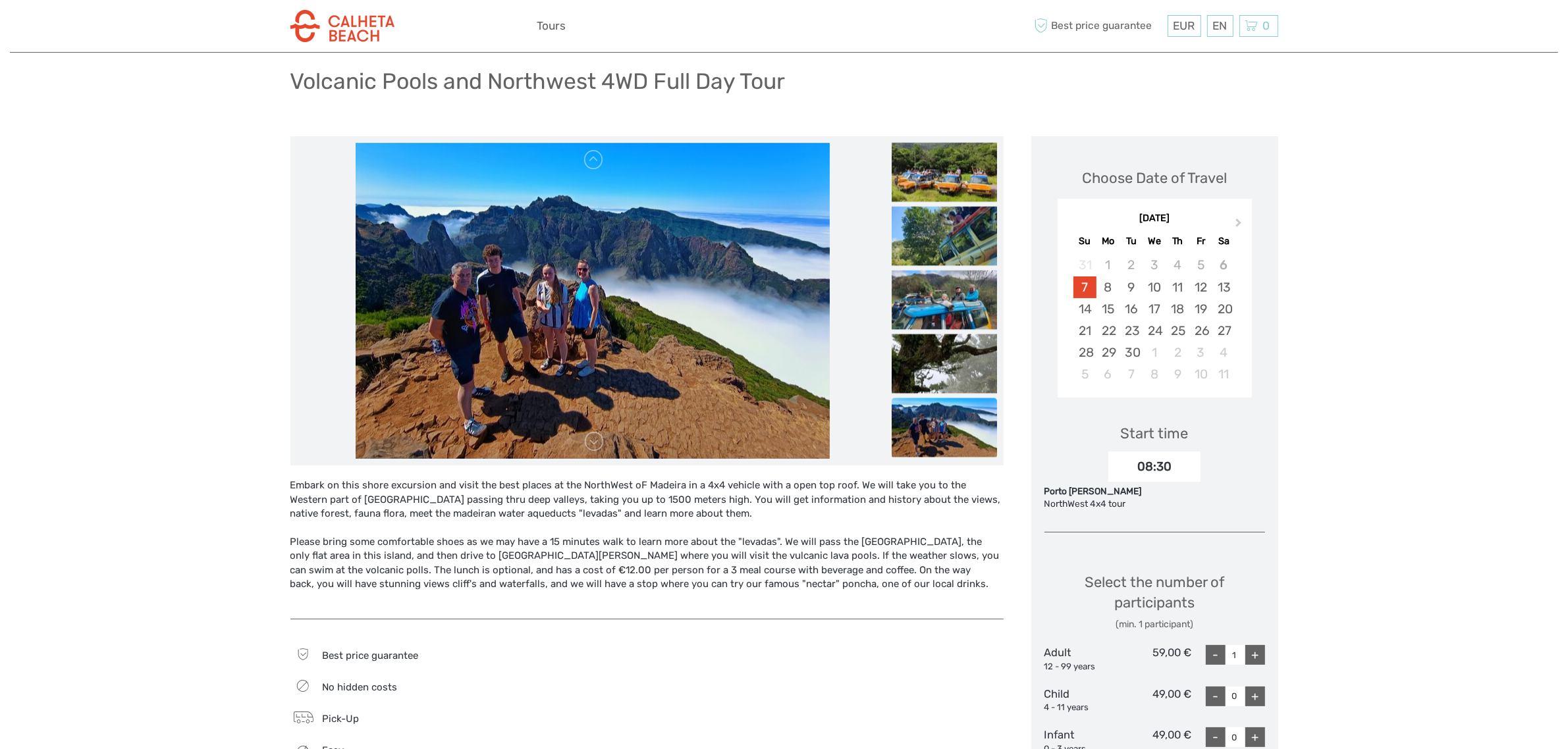
click at [600, 451] on link at bounding box center [594, 441] width 21 height 21
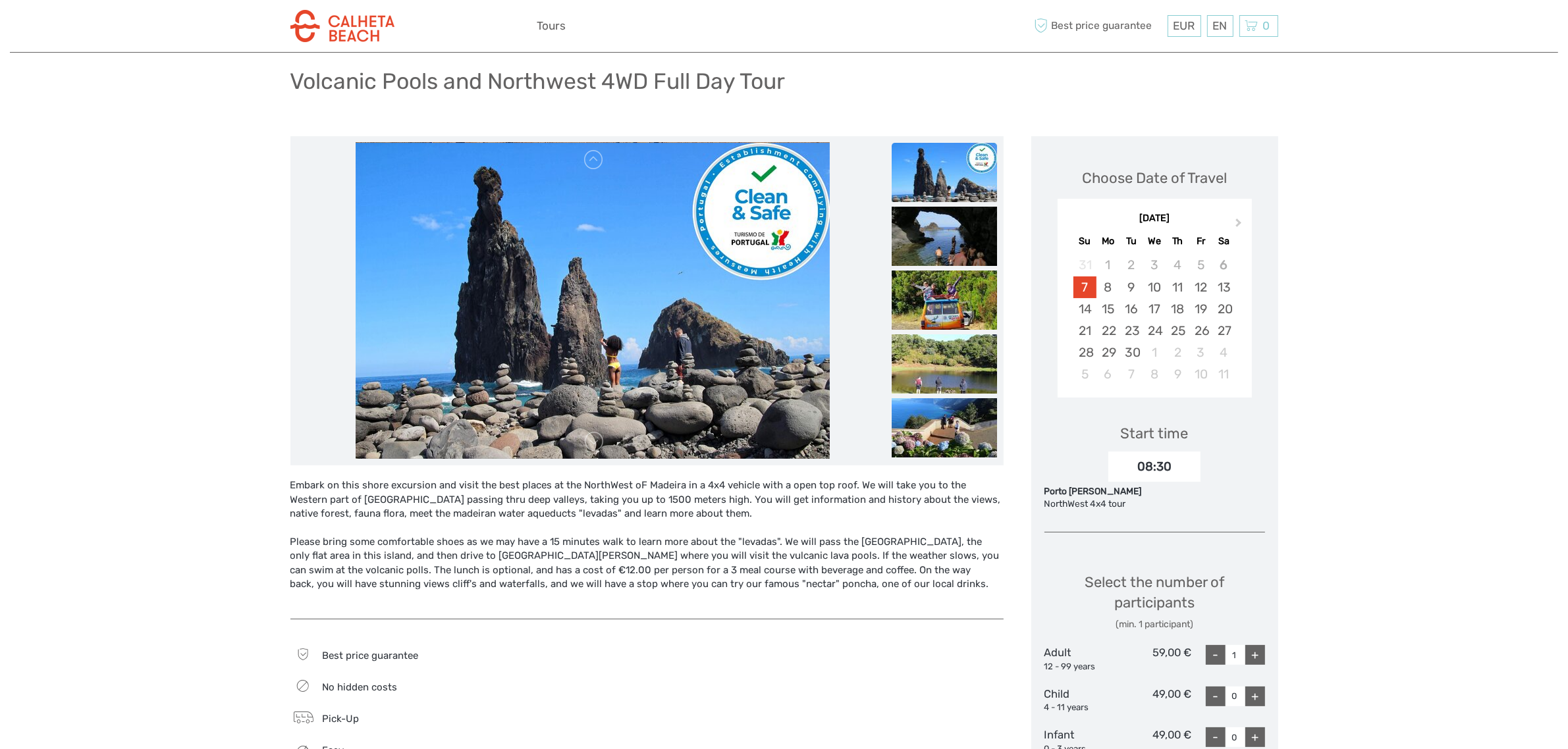
click at [601, 451] on div at bounding box center [593, 300] width 592 height 316
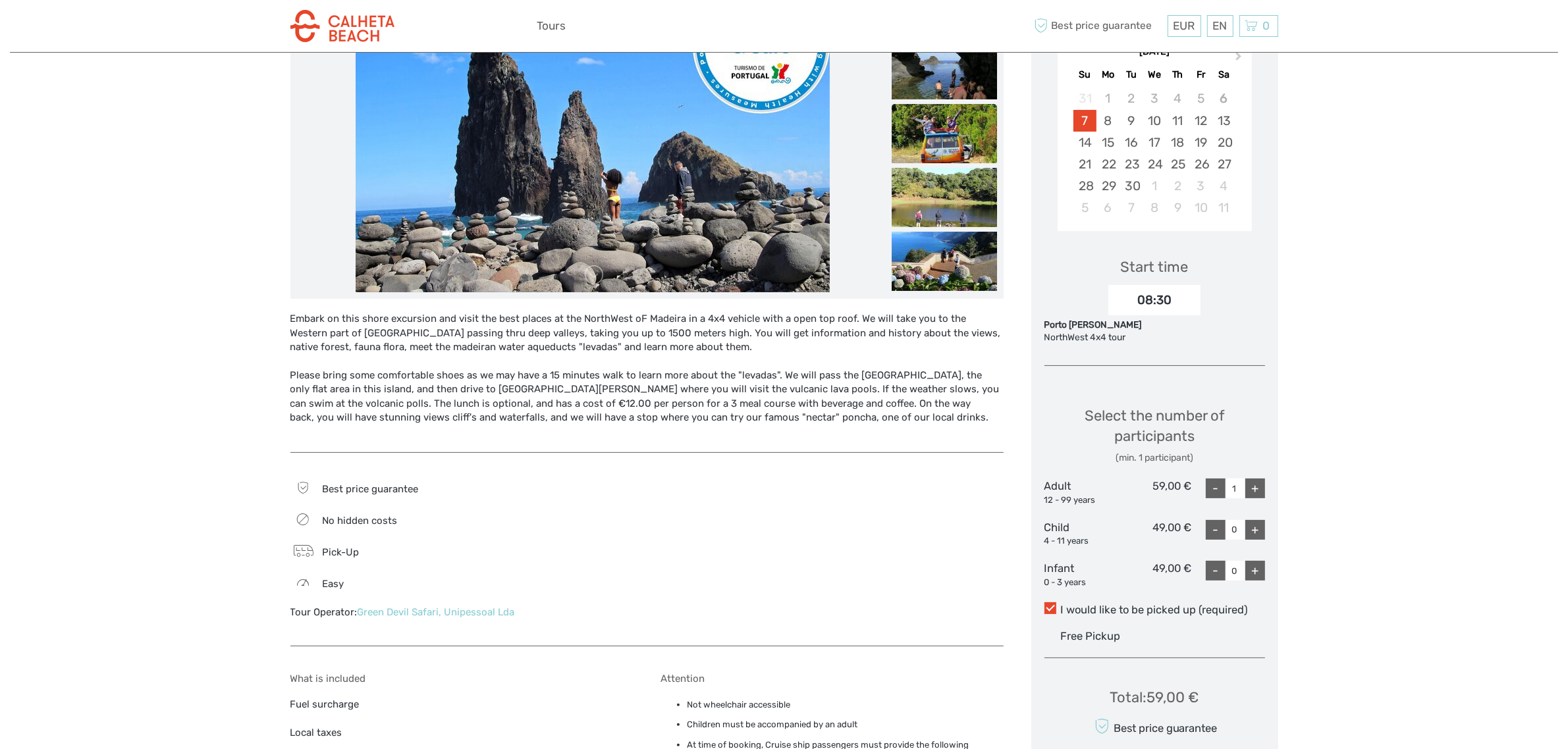
scroll to position [247, 0]
